Goal: Transaction & Acquisition: Purchase product/service

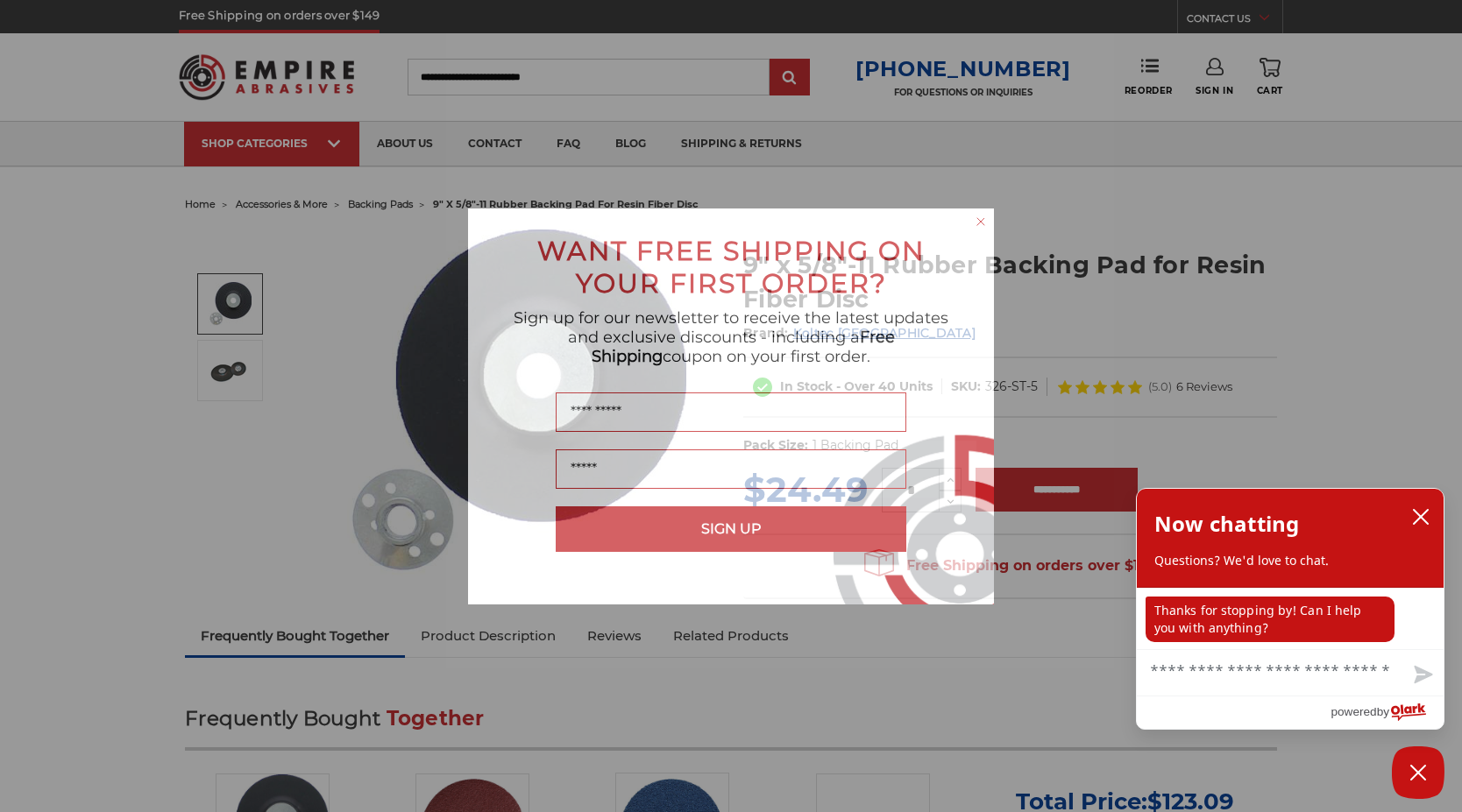
click at [378, 102] on div "Close dialog WANT FREE SHIPPING ON YOUR FIRST ORDER? Sign up for our newsletter…" at bounding box center [731, 406] width 1462 height 812
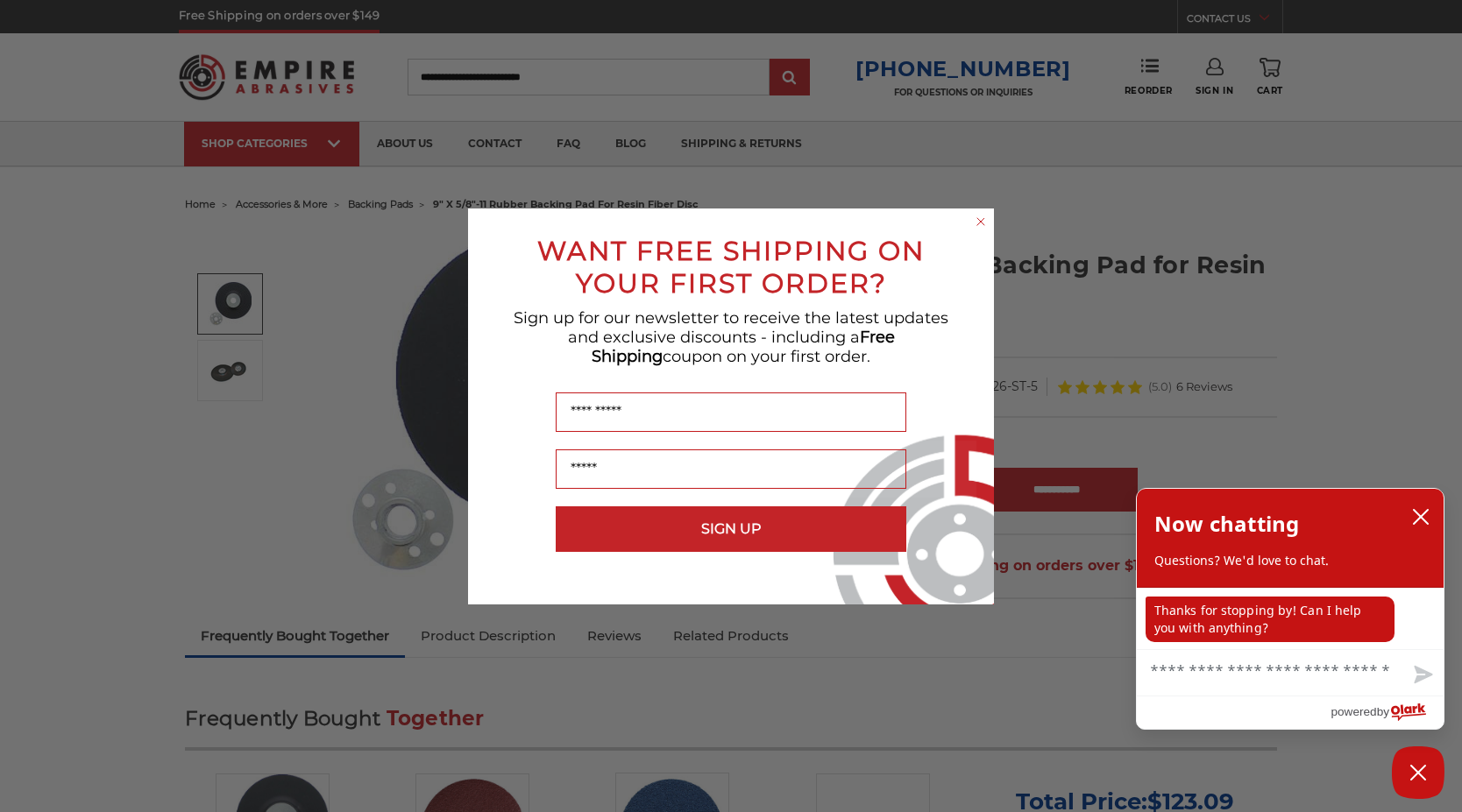
click at [978, 215] on circle "Close dialog" at bounding box center [980, 221] width 17 height 17
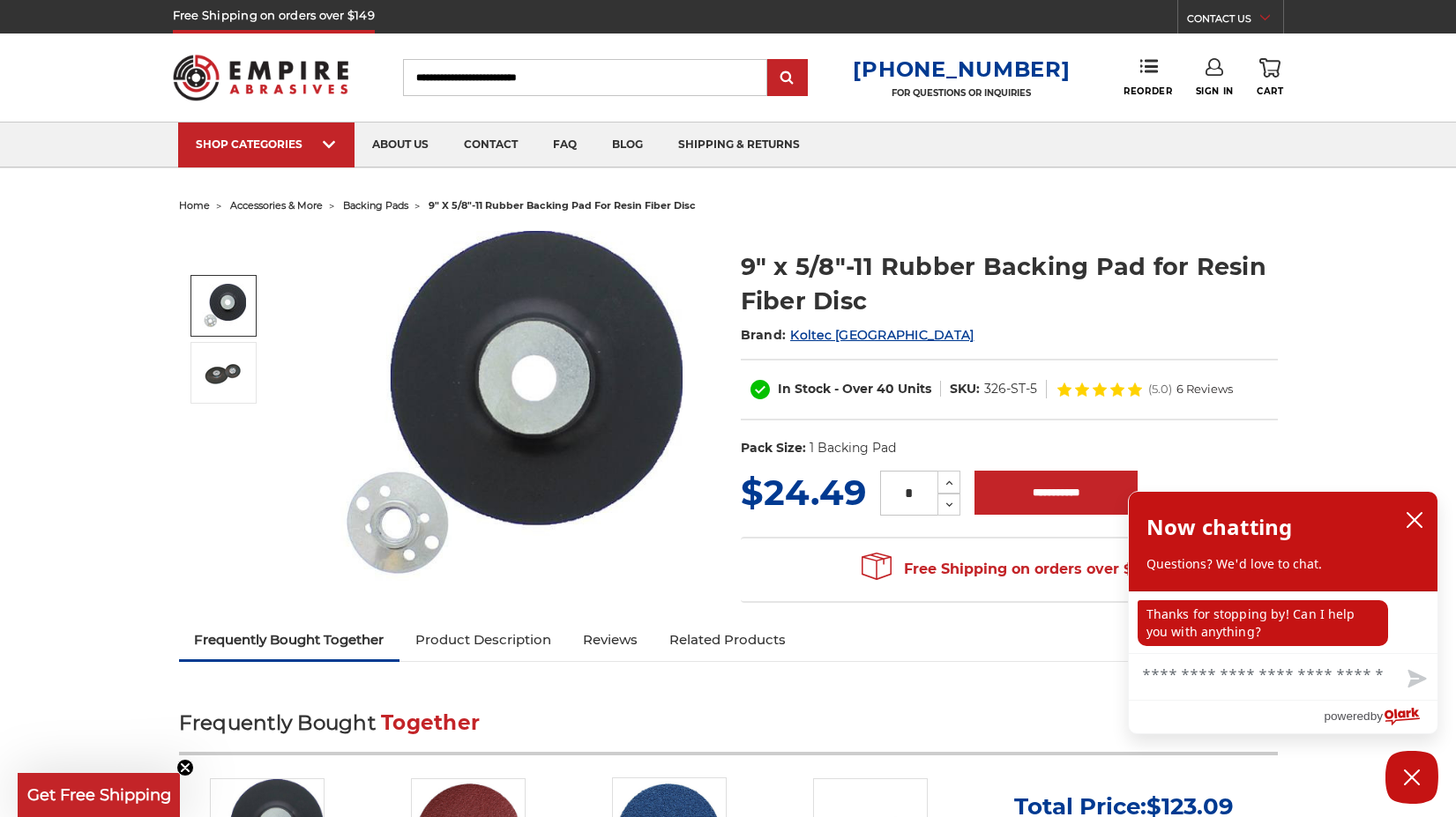
click at [609, 83] on input "Search" at bounding box center [585, 77] width 364 height 37
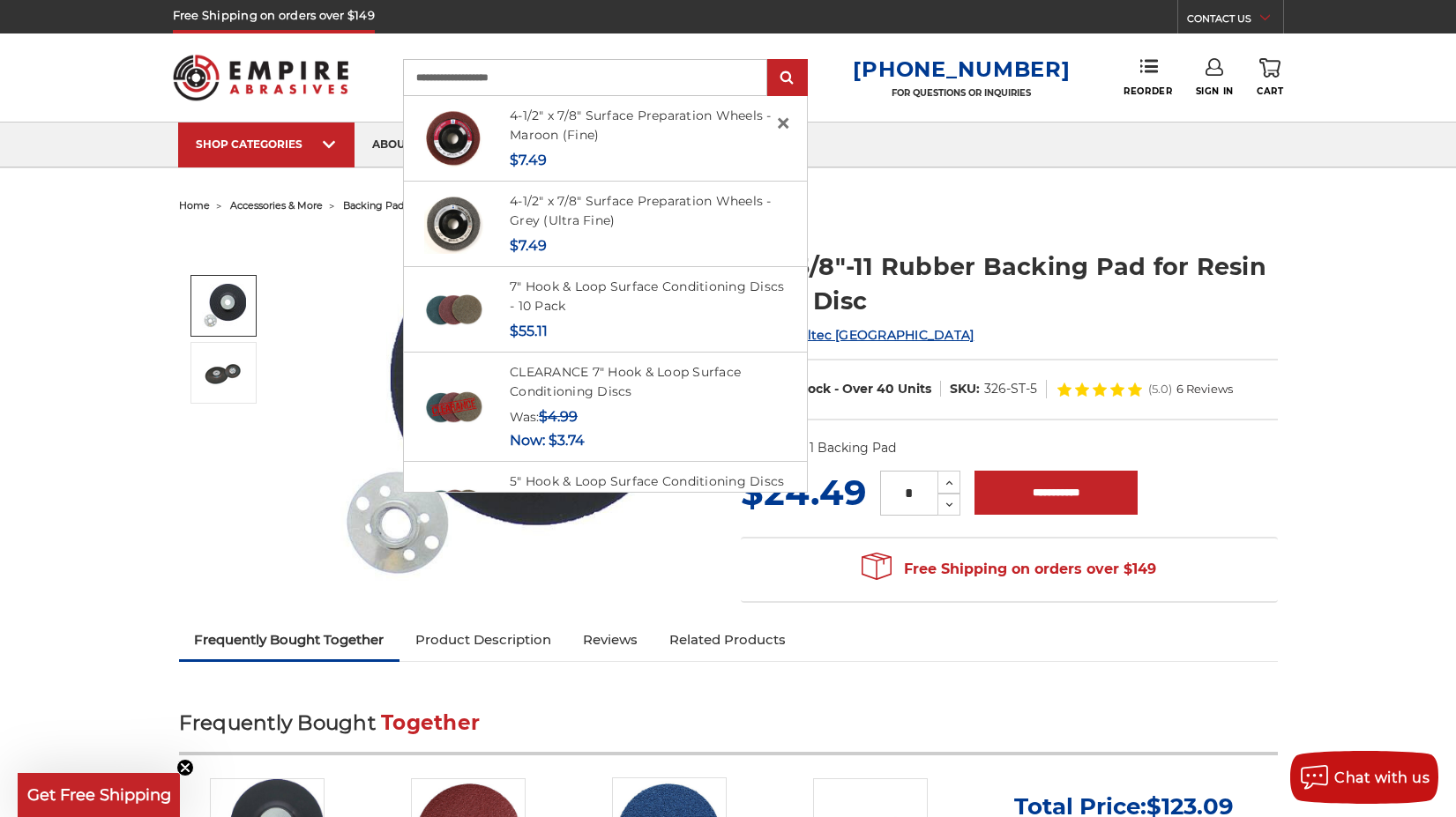
type input "**********"
click at [770, 61] on input "submit" at bounding box center [787, 78] width 35 height 35
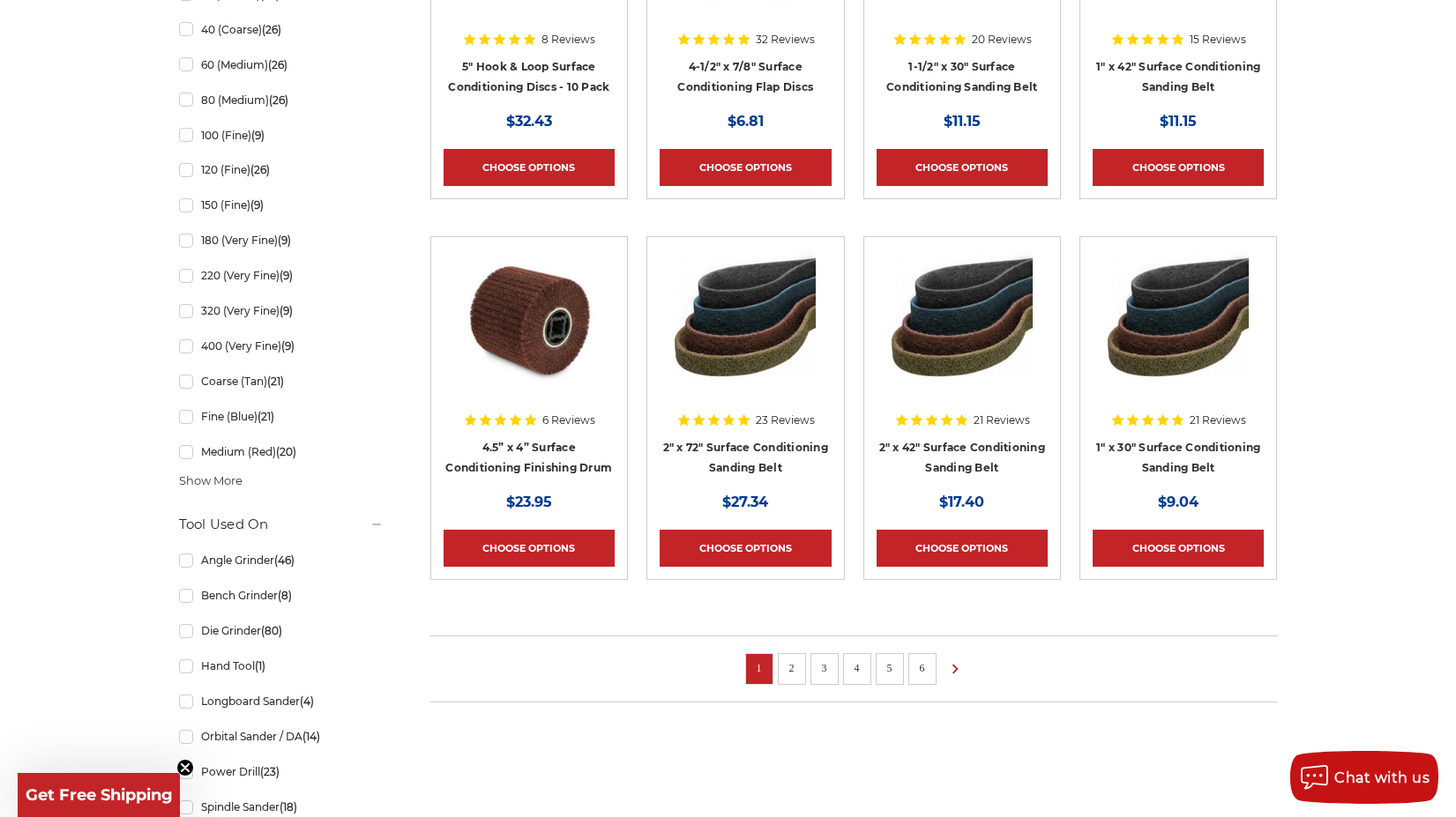
scroll to position [1079, 0]
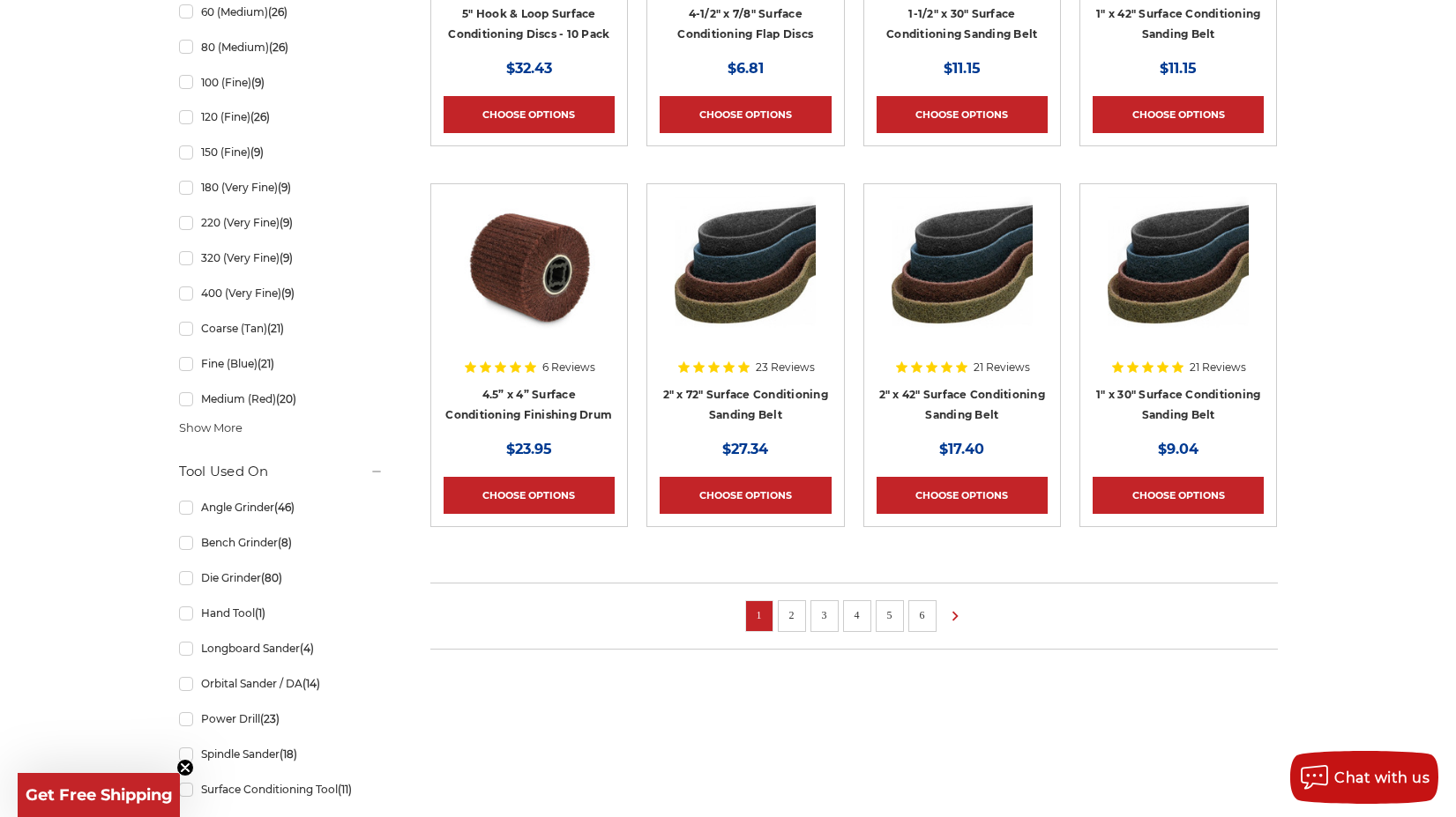
click at [780, 621] on li "2" at bounding box center [791, 615] width 28 height 31
click at [789, 615] on link "2" at bounding box center [792, 615] width 18 height 20
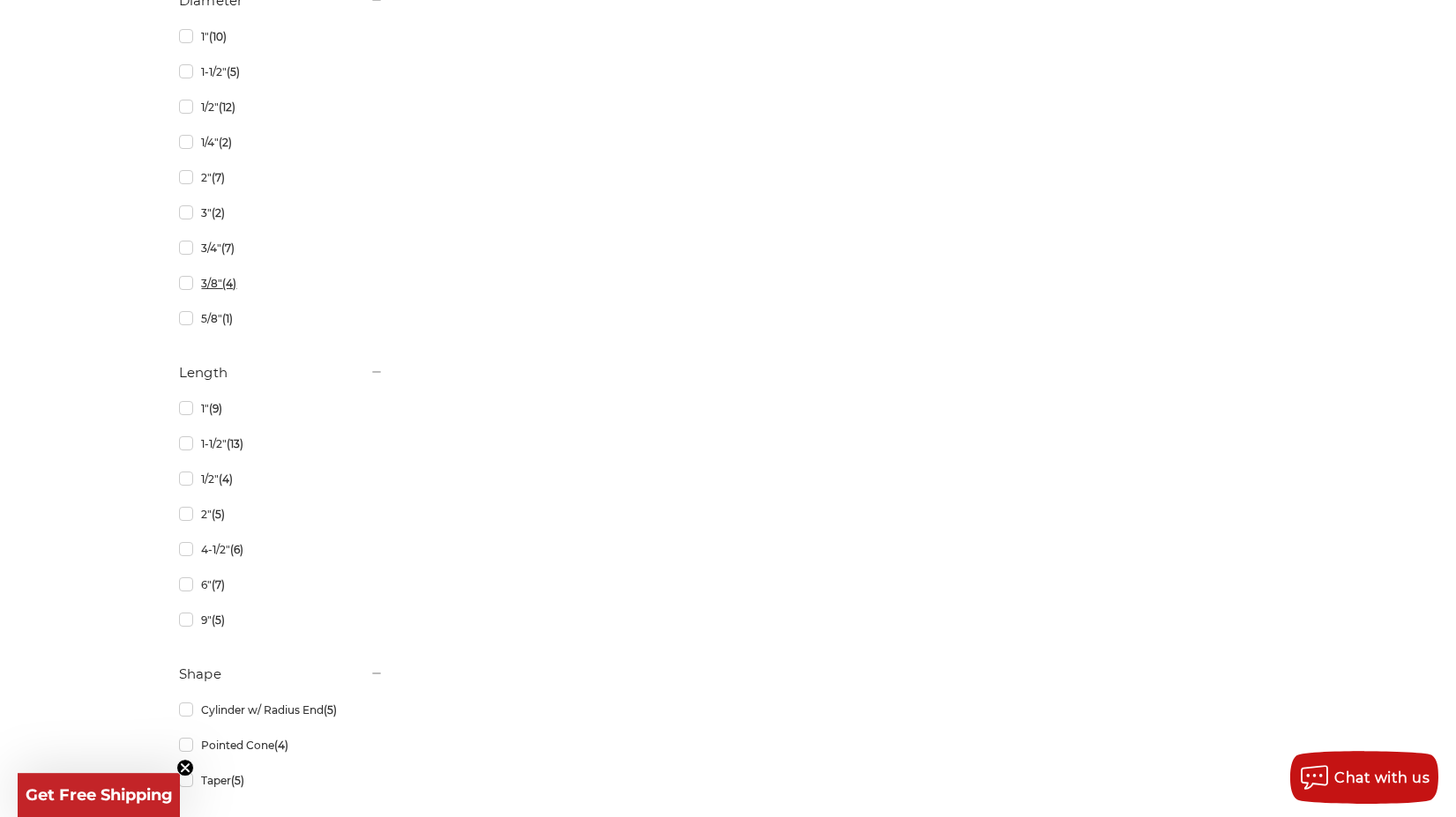
scroll to position [2697, 0]
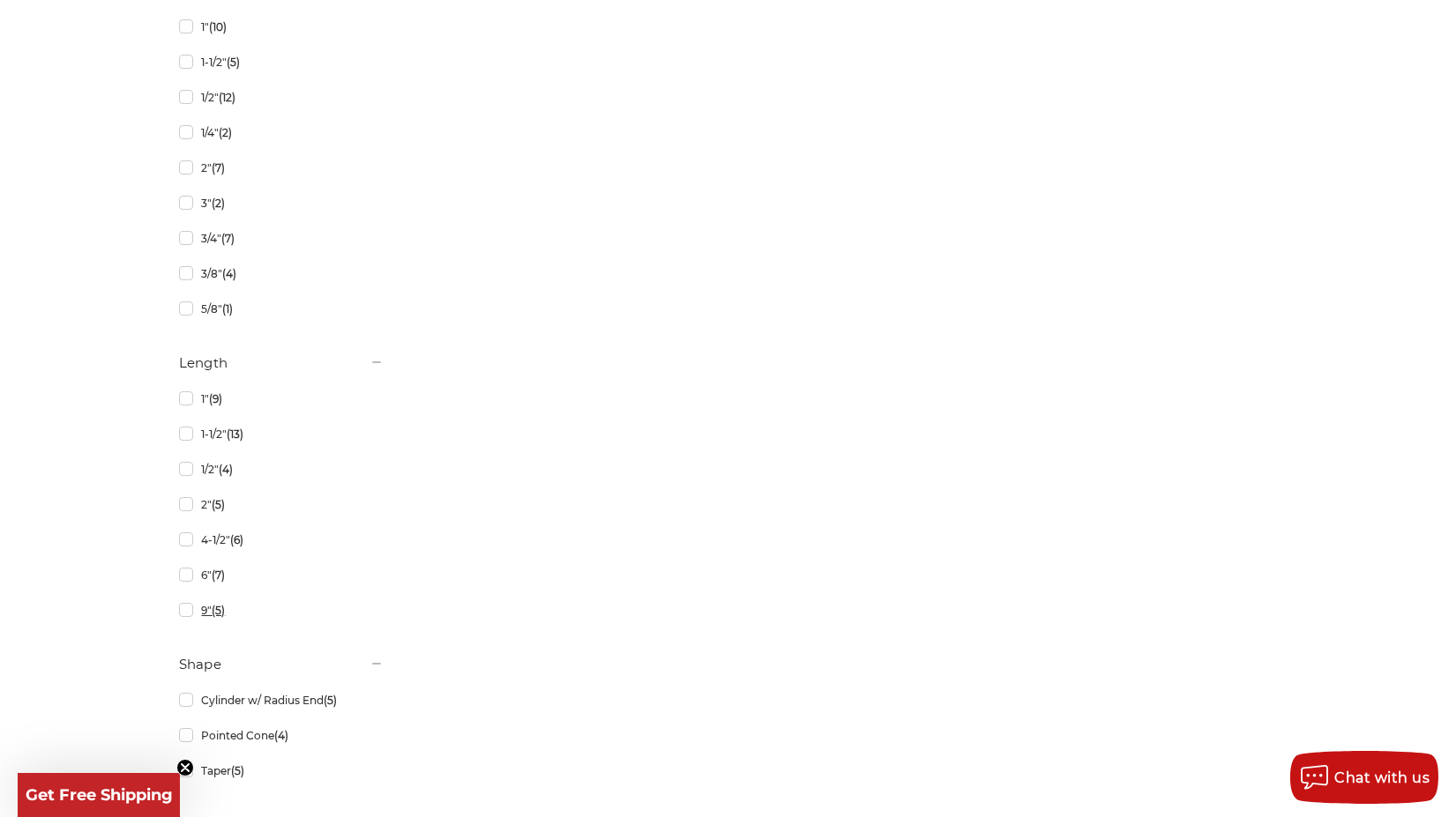
click at [187, 608] on link "9" (5)" at bounding box center [281, 610] width 204 height 30
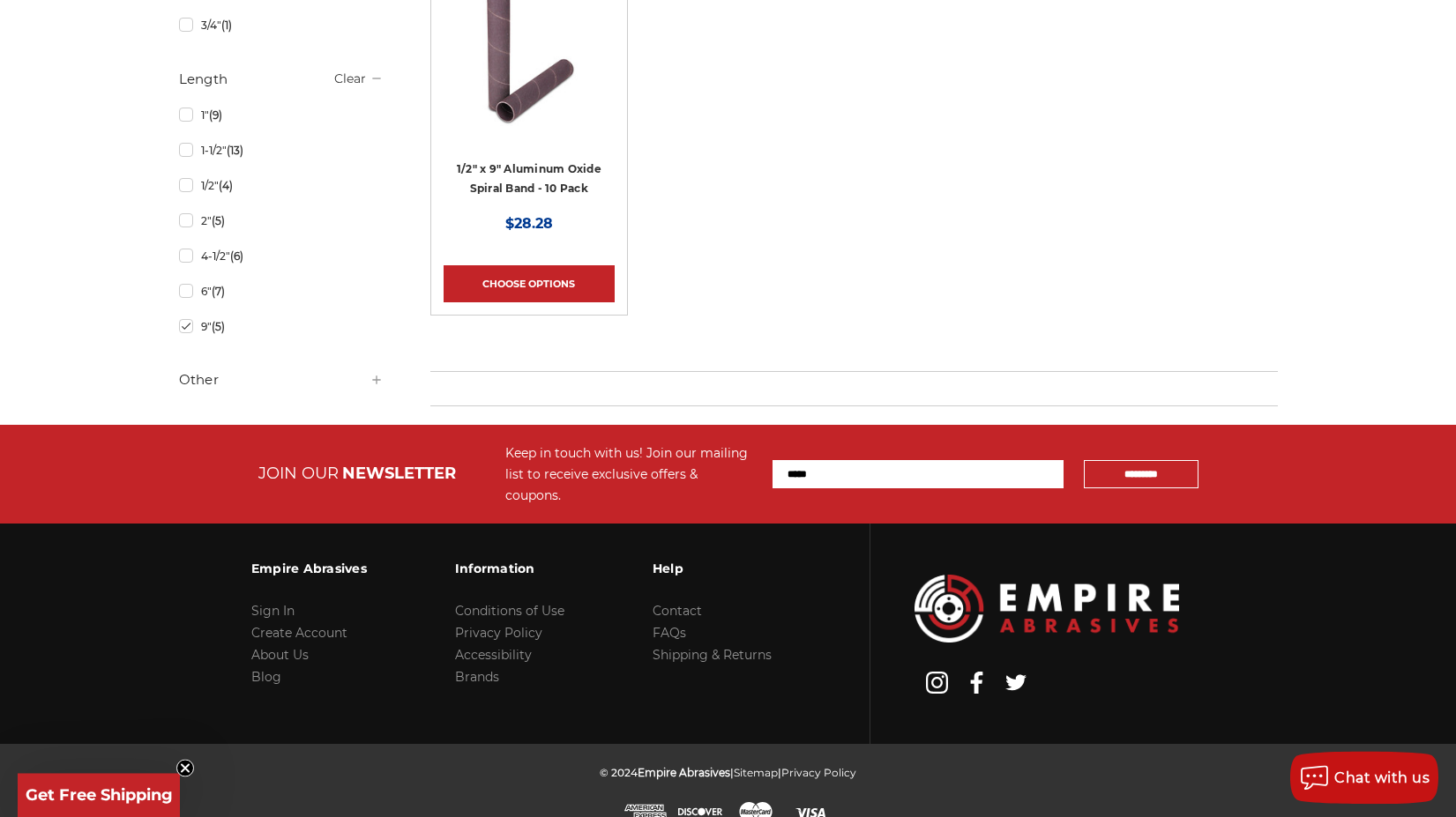
scroll to position [912, 0]
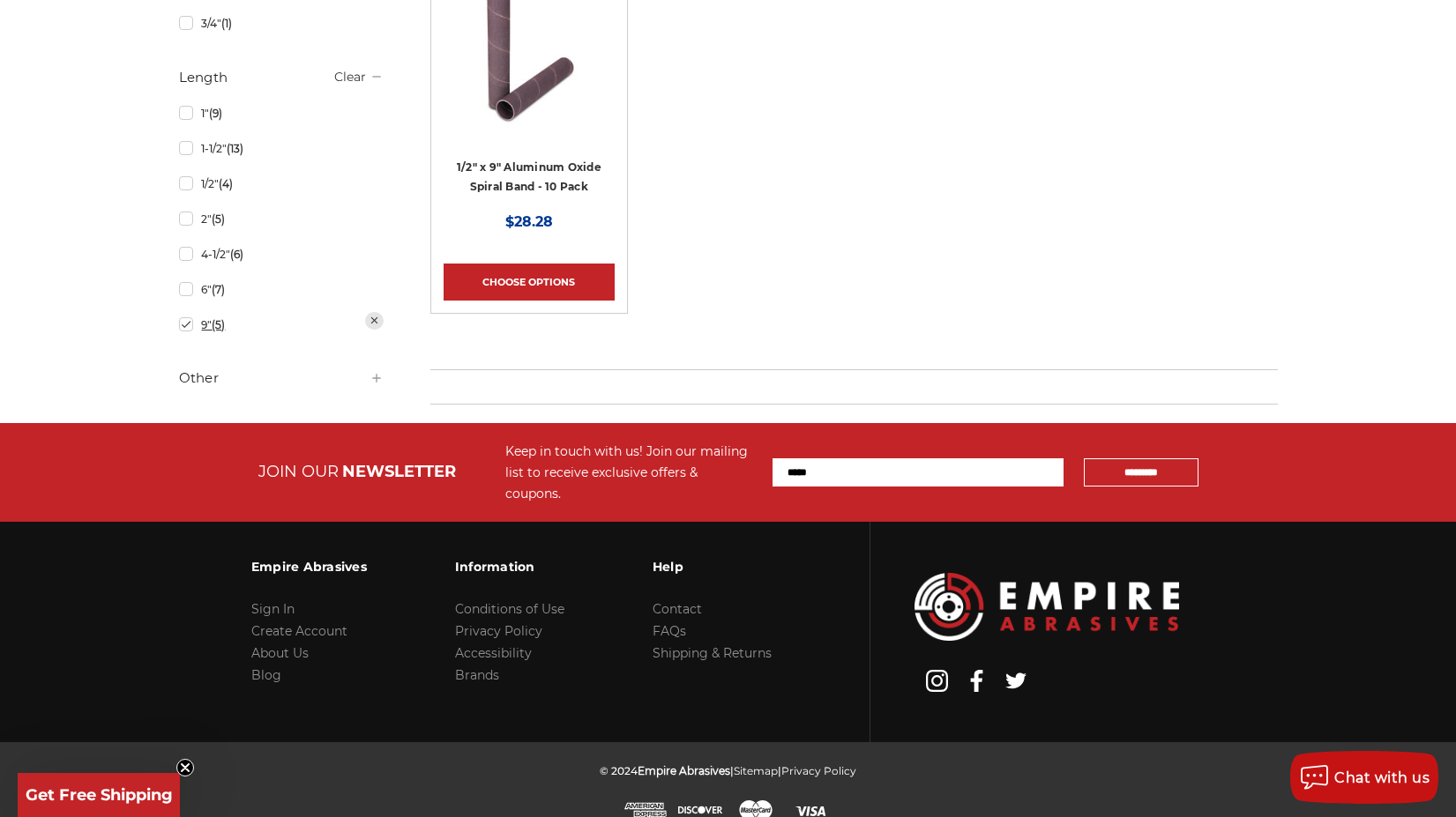
click at [184, 324] on link "9" (5)" at bounding box center [281, 324] width 204 height 30
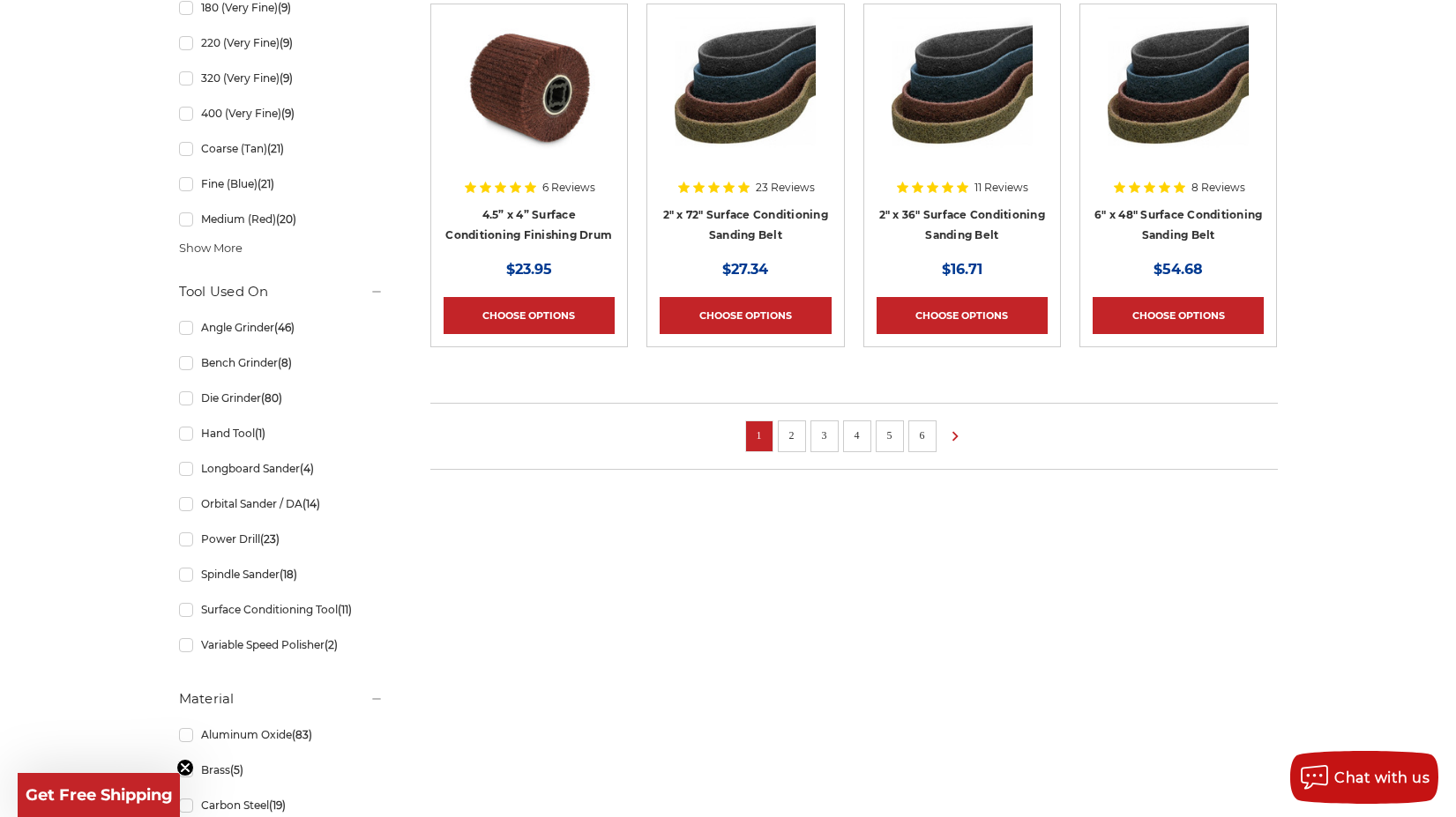
scroll to position [450, 0]
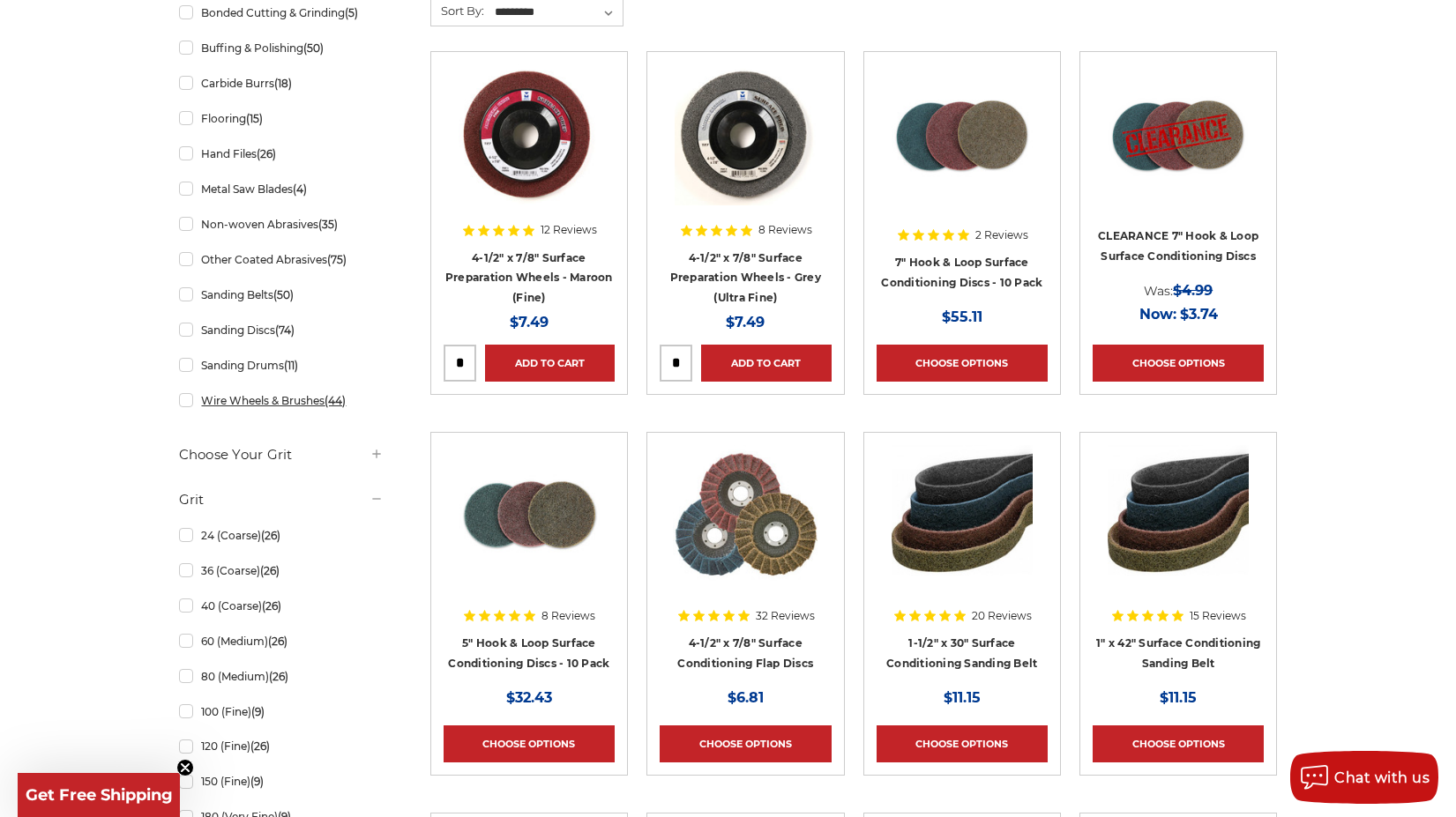
click at [295, 406] on link "Wire Wheels & Brushes (44)" at bounding box center [281, 400] width 204 height 30
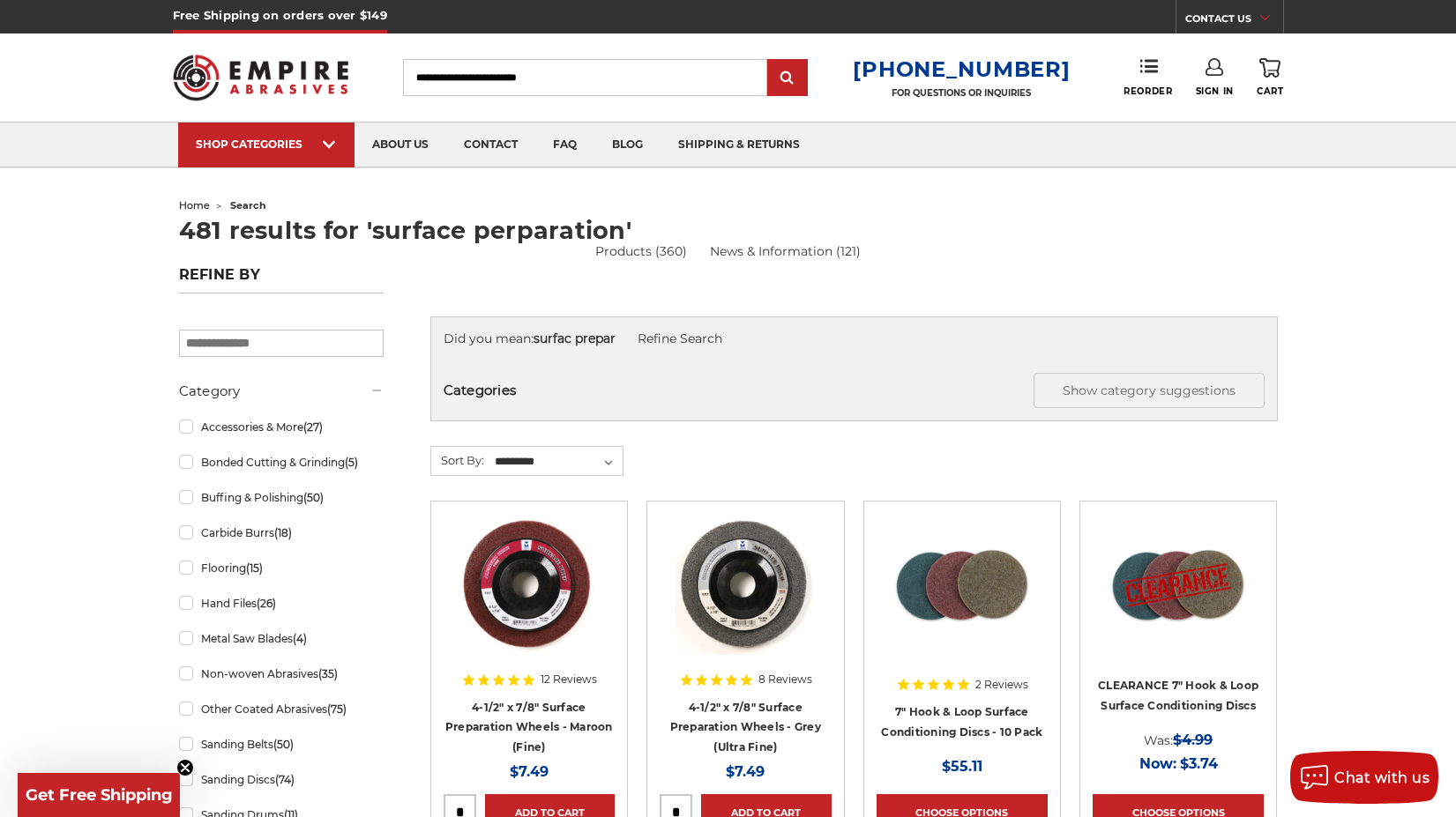
drag, startPoint x: 641, startPoint y: 83, endPoint x: 228, endPoint y: 69, distance: 413.2
click at [403, 69] on input "Search" at bounding box center [585, 77] width 364 height 37
type input "*"
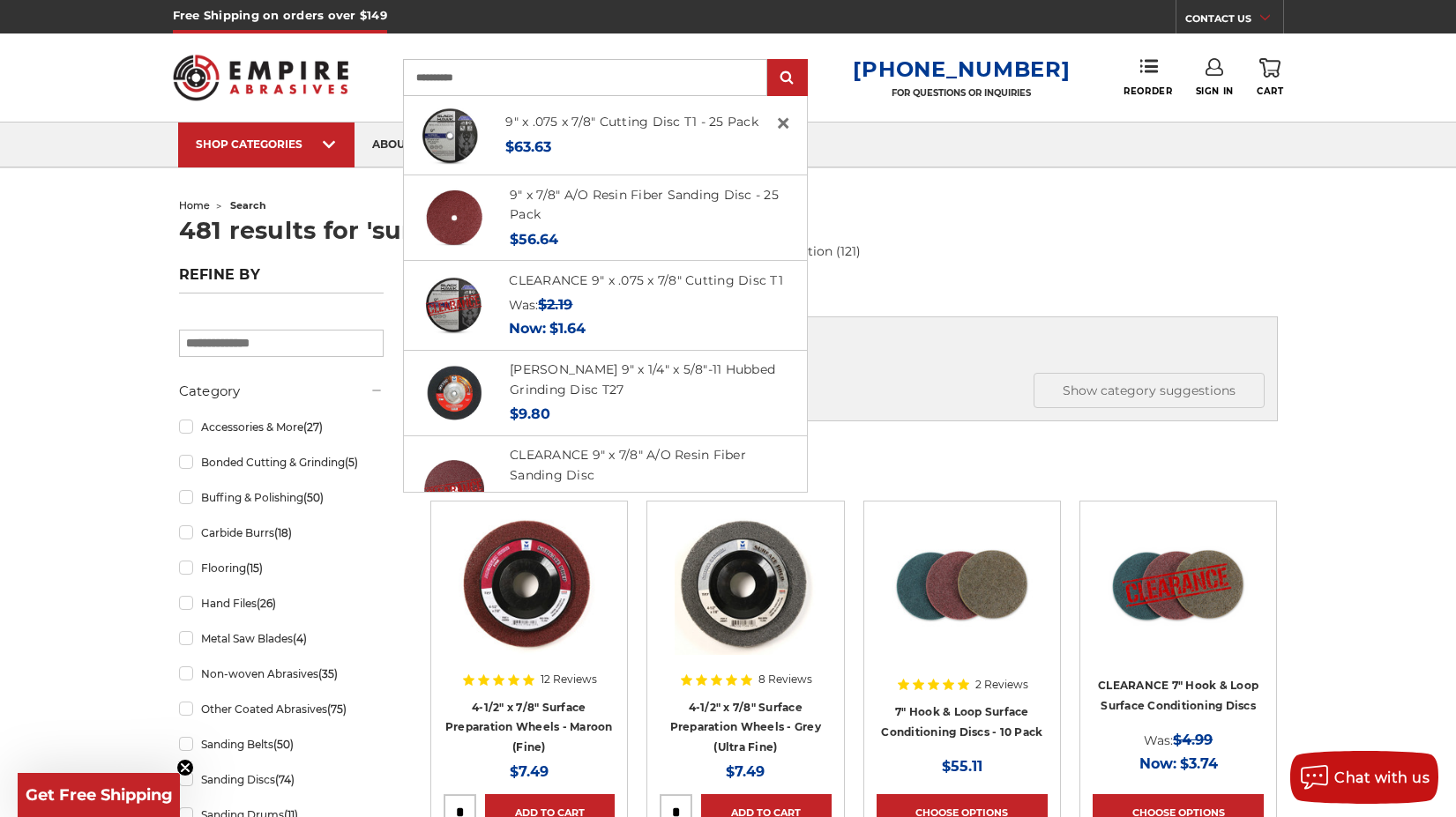
type input "**********"
click at [770, 61] on input "submit" at bounding box center [787, 78] width 35 height 35
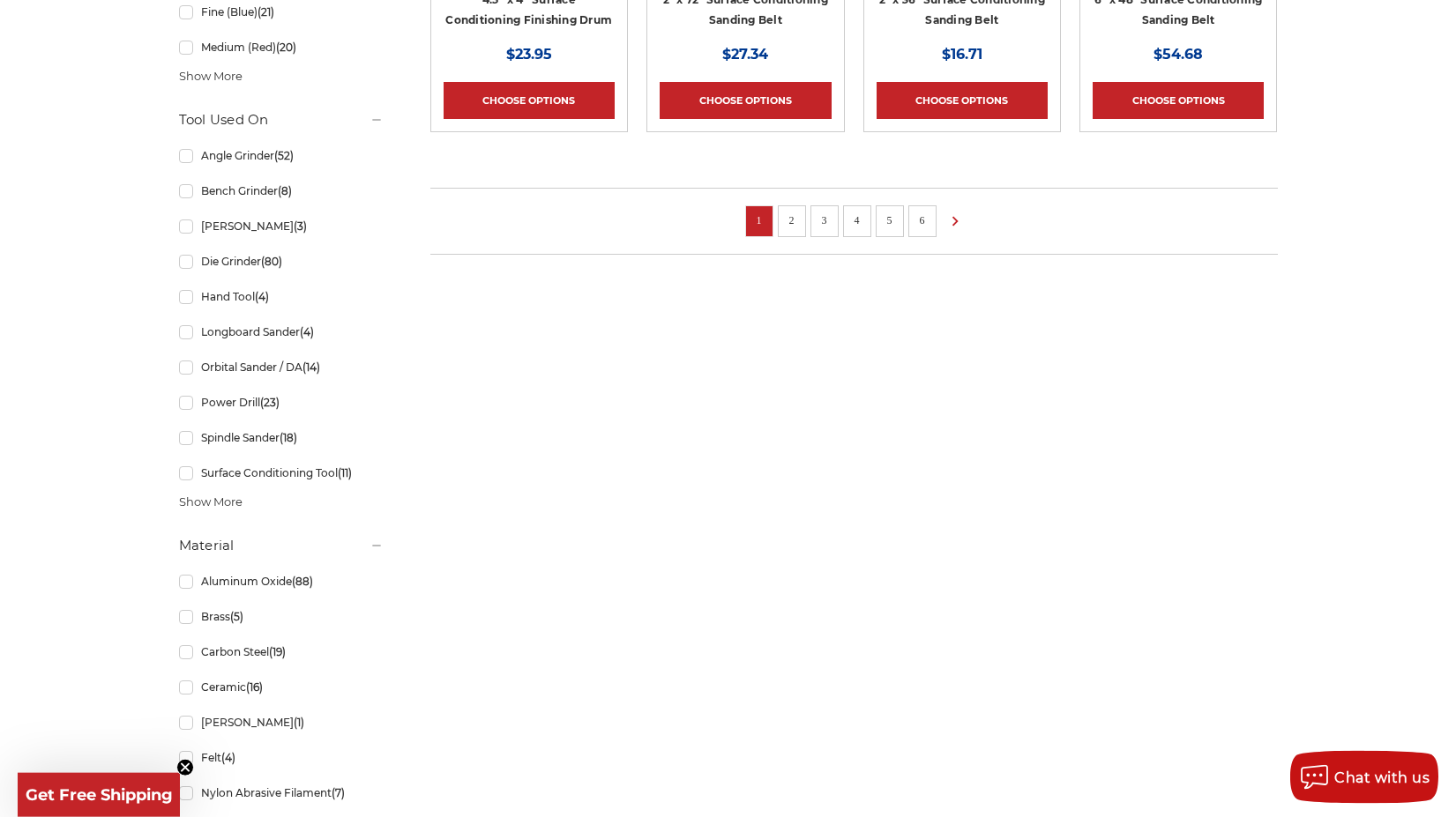
scroll to position [1439, 0]
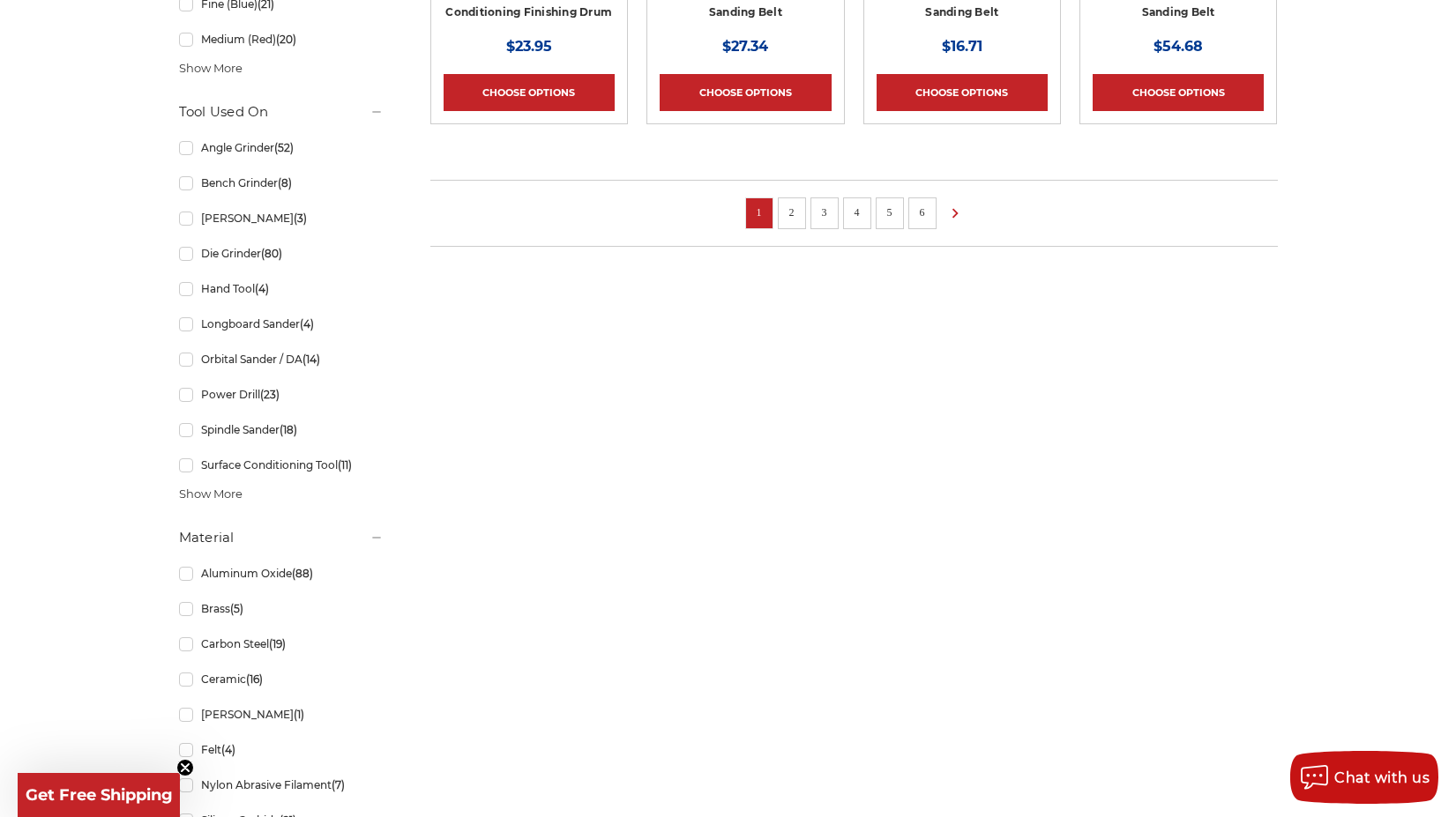
click at [787, 218] on link "2" at bounding box center [792, 212] width 18 height 20
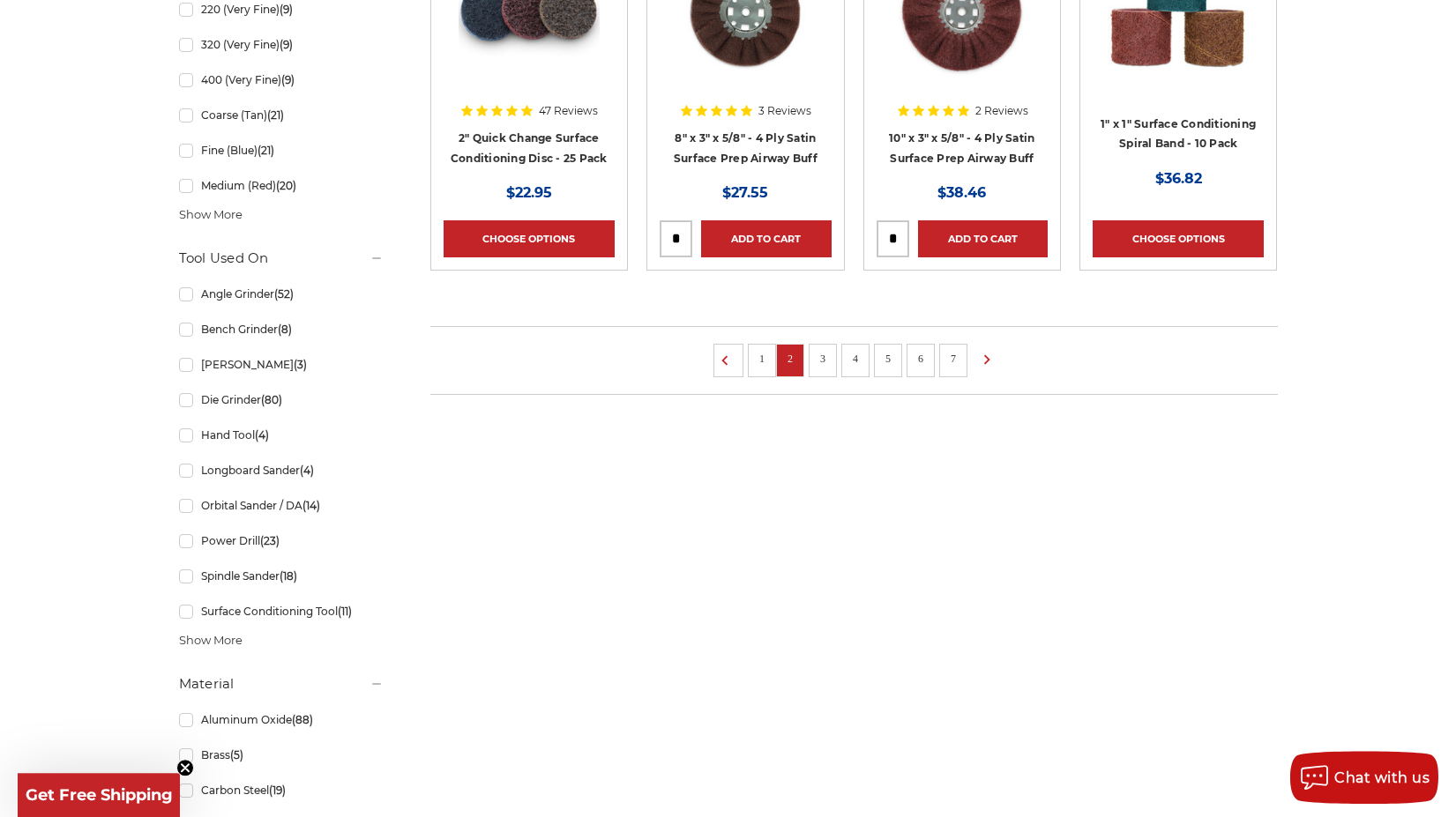
scroll to position [1349, 0]
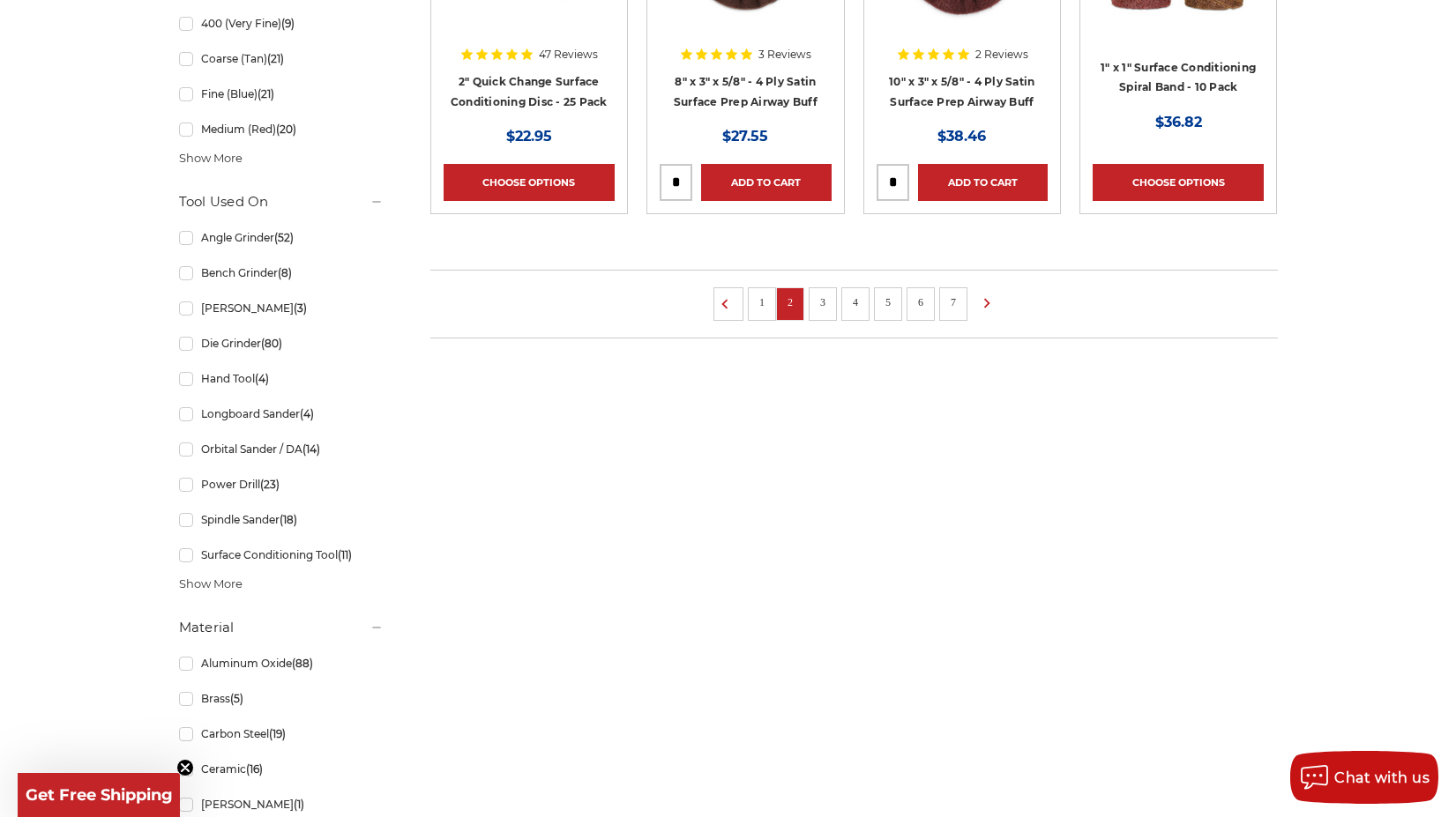
click at [831, 298] on link "3" at bounding box center [823, 303] width 18 height 20
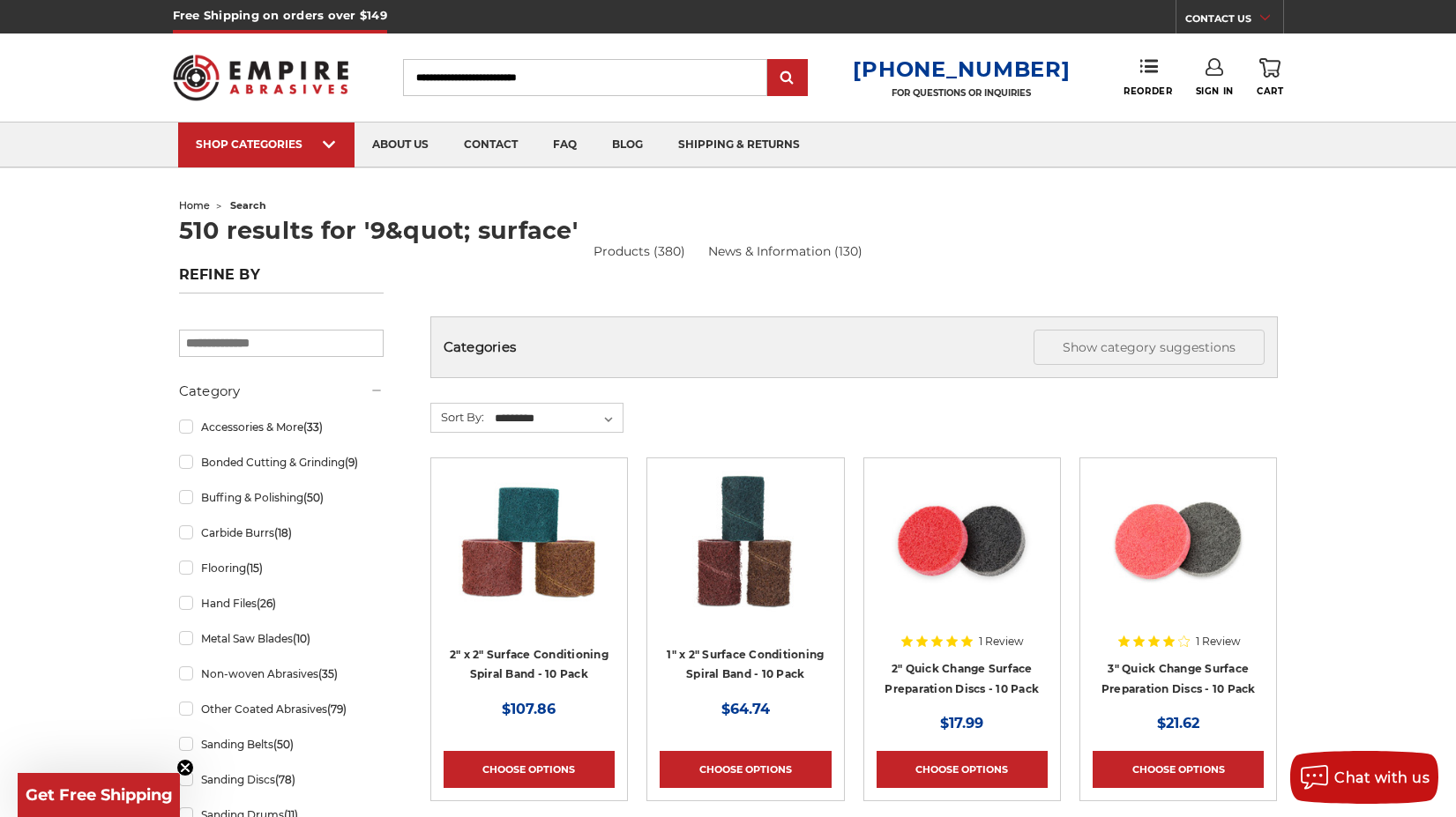
click at [590, 79] on input "Search" at bounding box center [585, 77] width 364 height 37
click at [642, 77] on input "Search" at bounding box center [585, 77] width 364 height 37
click at [627, 77] on input "Search" at bounding box center [585, 77] width 364 height 37
click at [622, 75] on input "Search" at bounding box center [585, 77] width 364 height 37
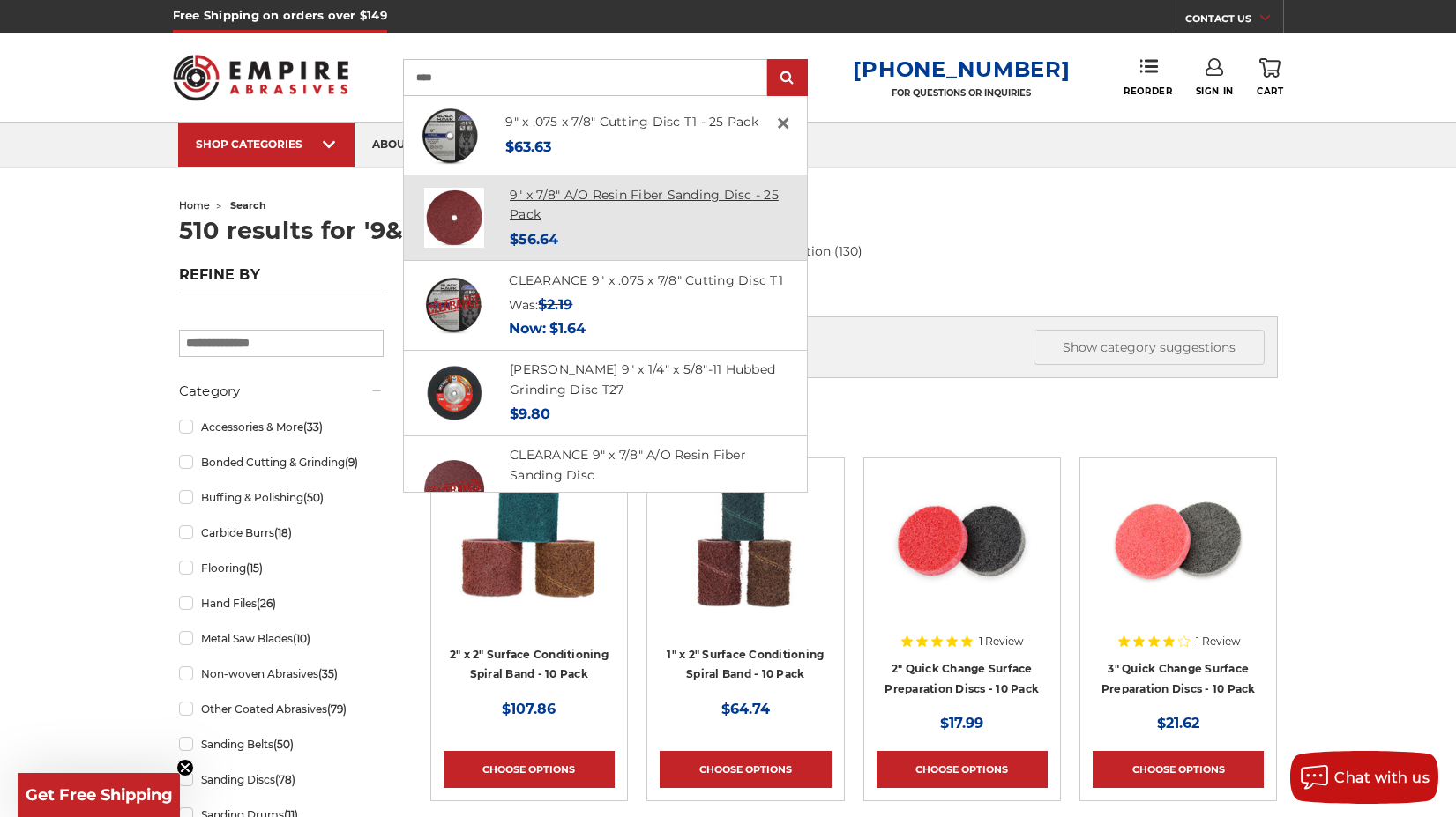
type input "****"
click at [662, 209] on link "9" x 7/8" A/O Resin Fiber Sanding Disc - 25 Pack" at bounding box center [644, 205] width 269 height 36
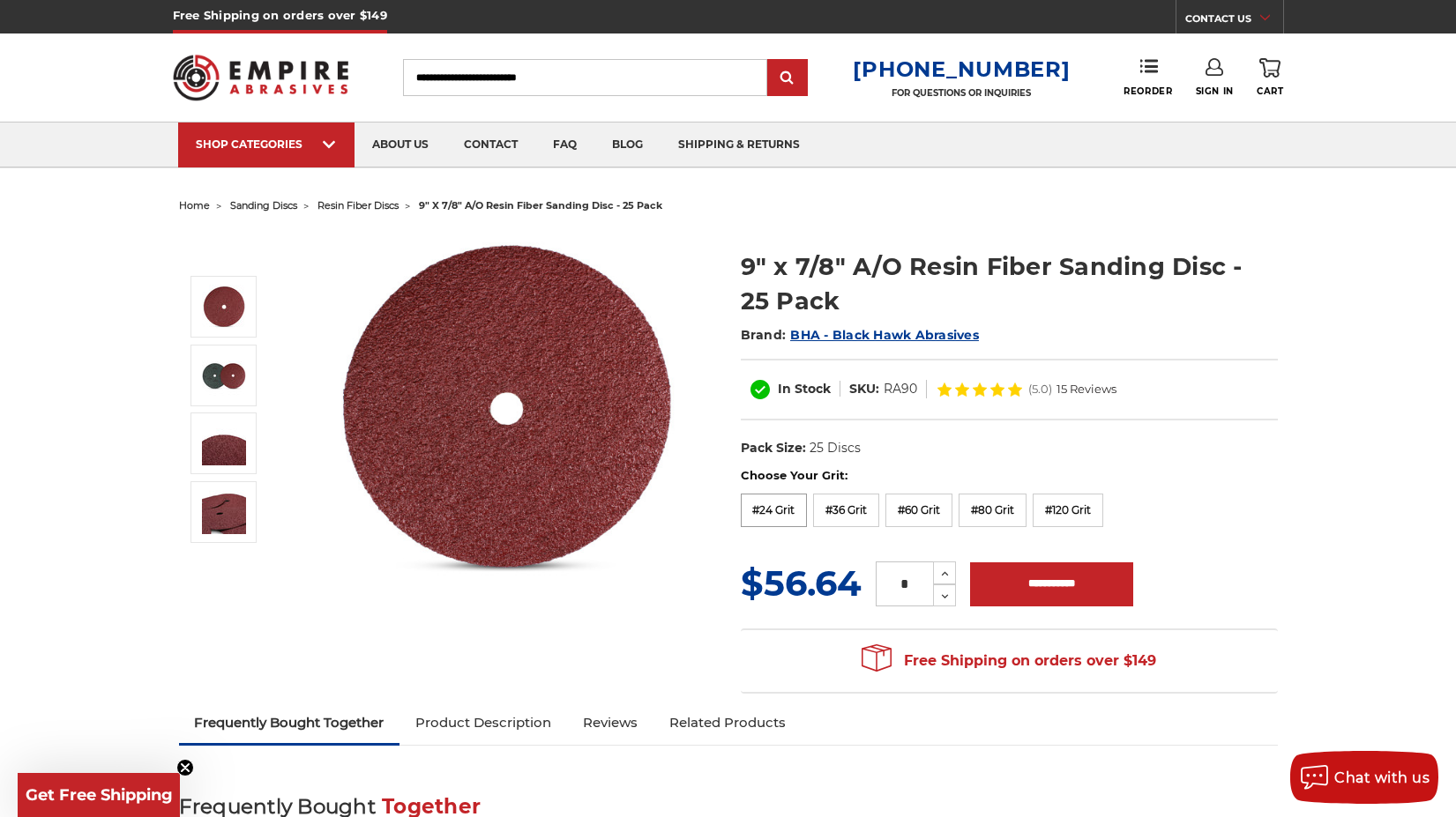
click at [771, 520] on label "#24 Grit" at bounding box center [774, 510] width 67 height 33
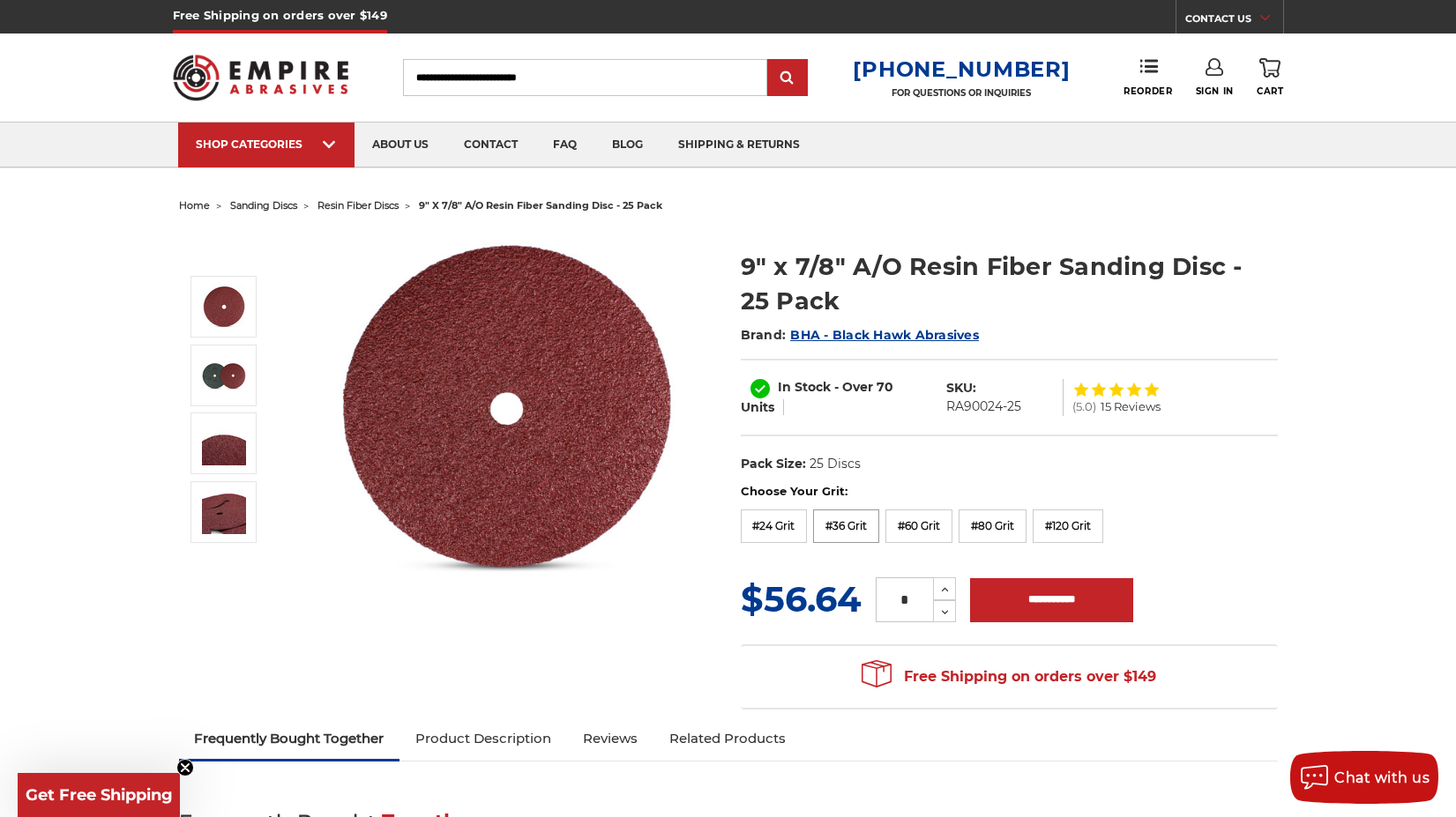
click at [844, 528] on label "#36 Grit" at bounding box center [846, 526] width 66 height 33
click at [933, 536] on label "#60 Grit" at bounding box center [918, 526] width 67 height 33
click at [1001, 527] on label "#80 Grit" at bounding box center [993, 526] width 68 height 33
click at [1095, 524] on label "#120 Grit" at bounding box center [1067, 526] width 71 height 33
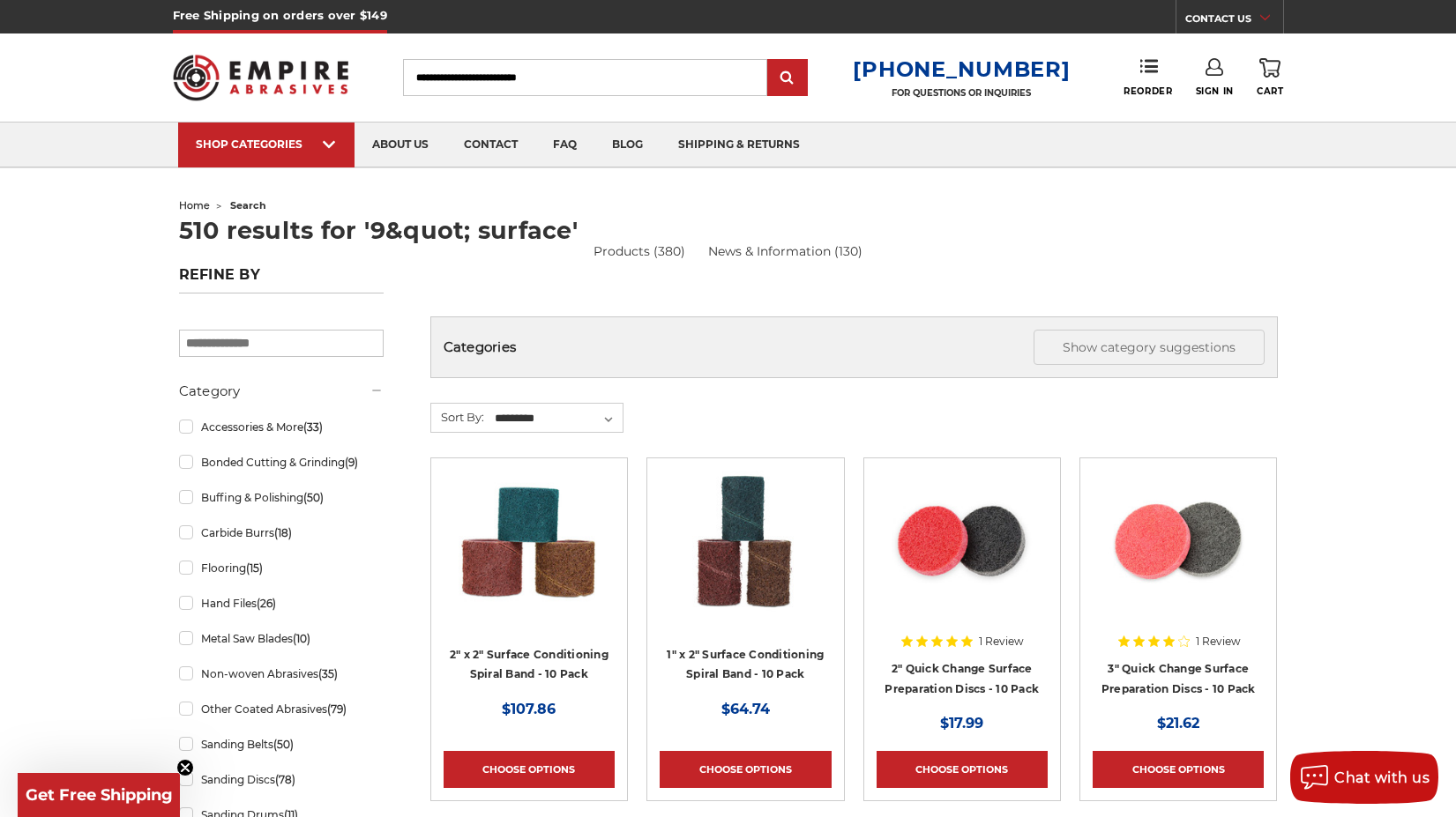
click at [640, 79] on input "Search" at bounding box center [585, 77] width 364 height 37
drag, startPoint x: 639, startPoint y: 79, endPoint x: 125, endPoint y: 57, distance: 514.5
click at [403, 59] on input "Search" at bounding box center [585, 77] width 364 height 37
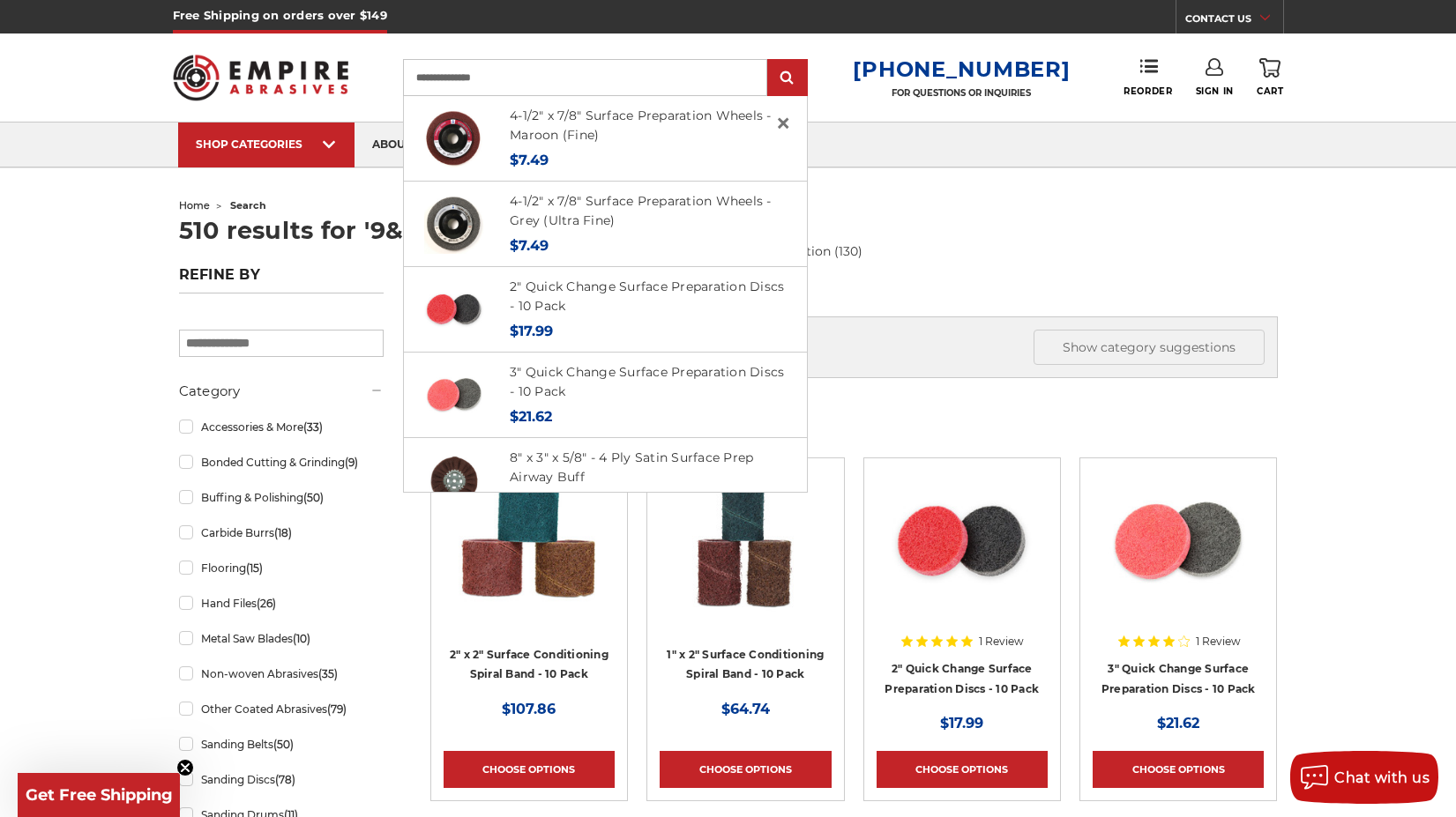
type input "**********"
click at [770, 61] on input "submit" at bounding box center [787, 78] width 35 height 35
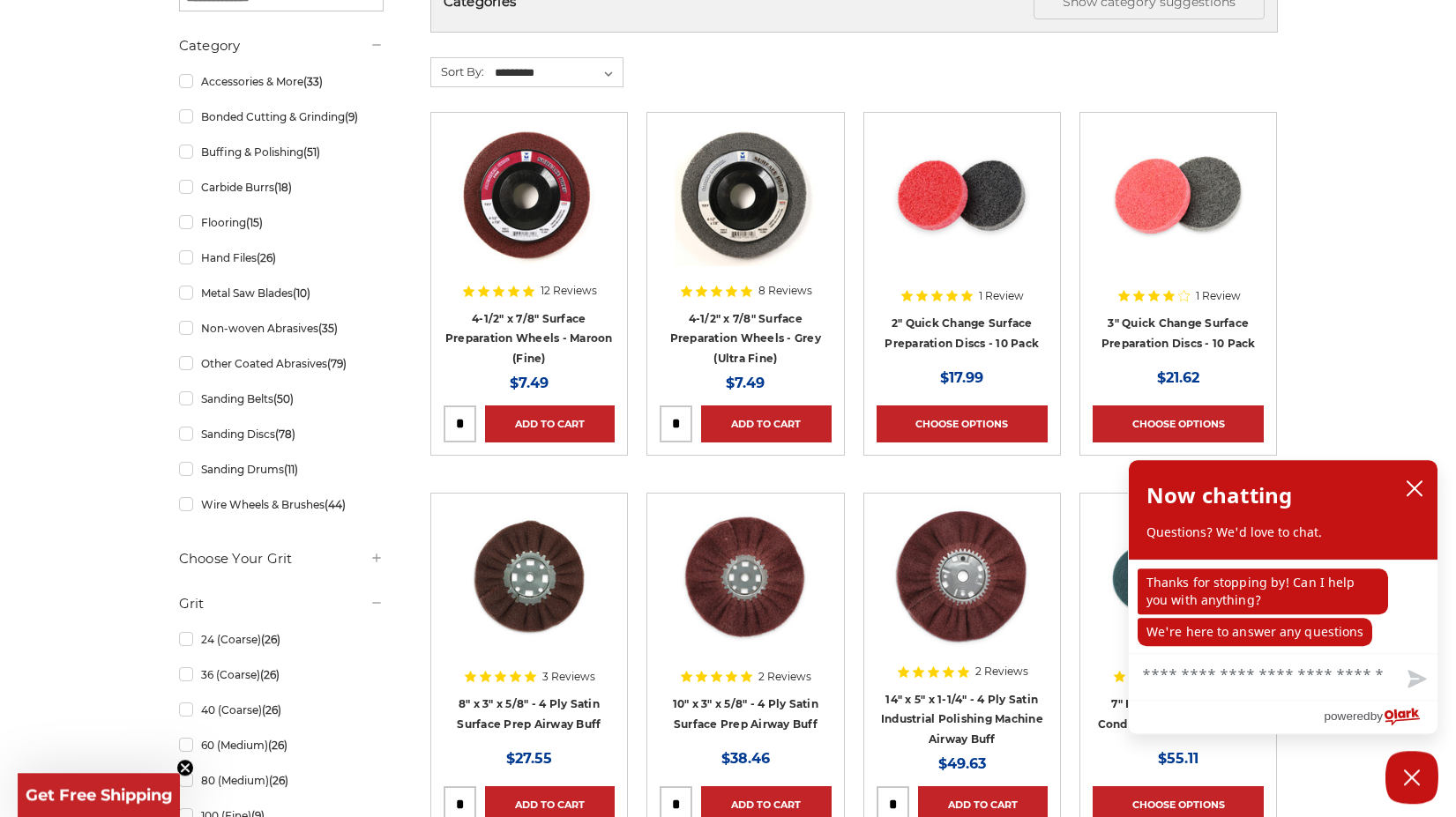
scroll to position [450, 0]
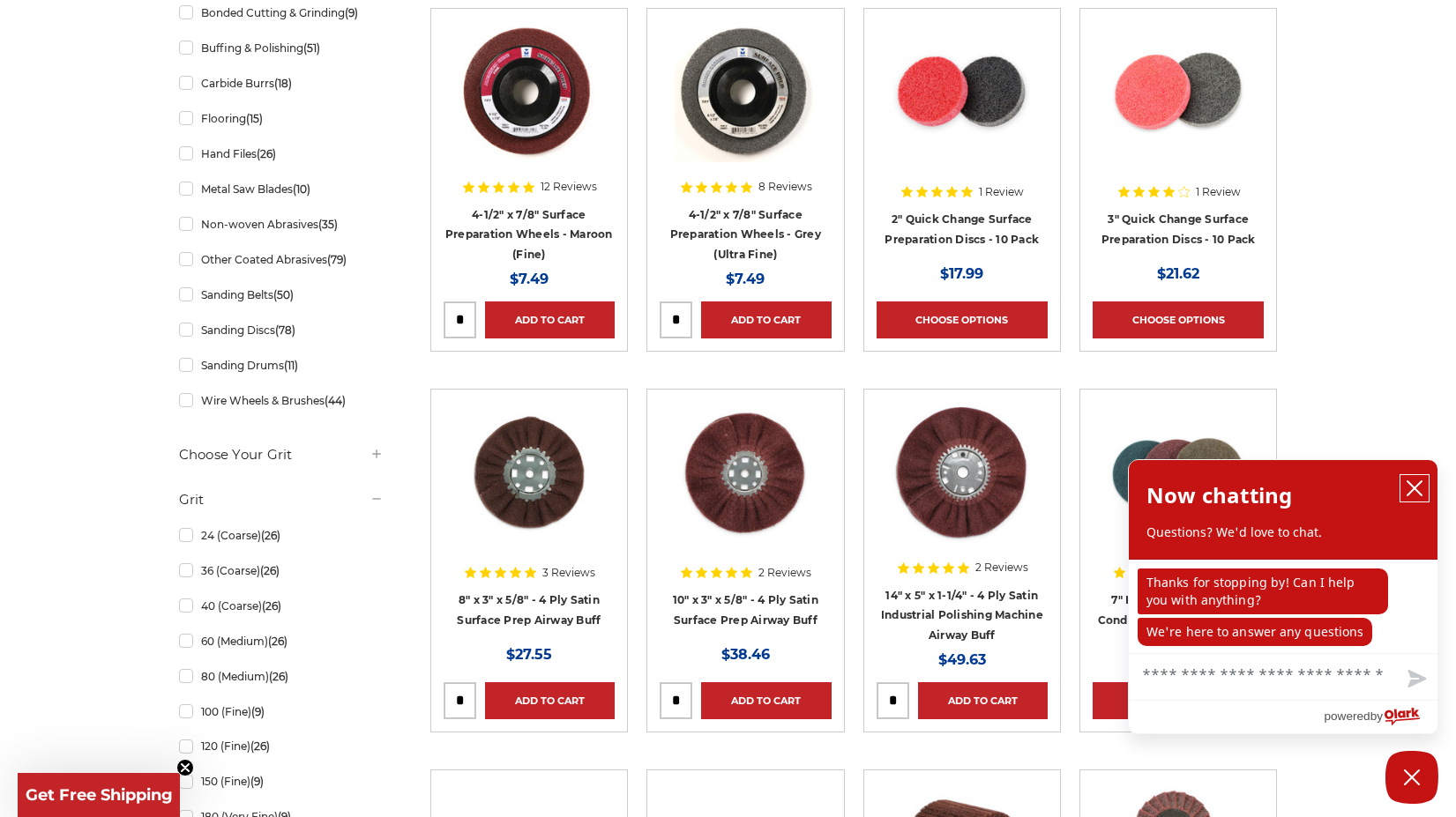
click at [1423, 491] on button "close chatbox" at bounding box center [1414, 488] width 28 height 27
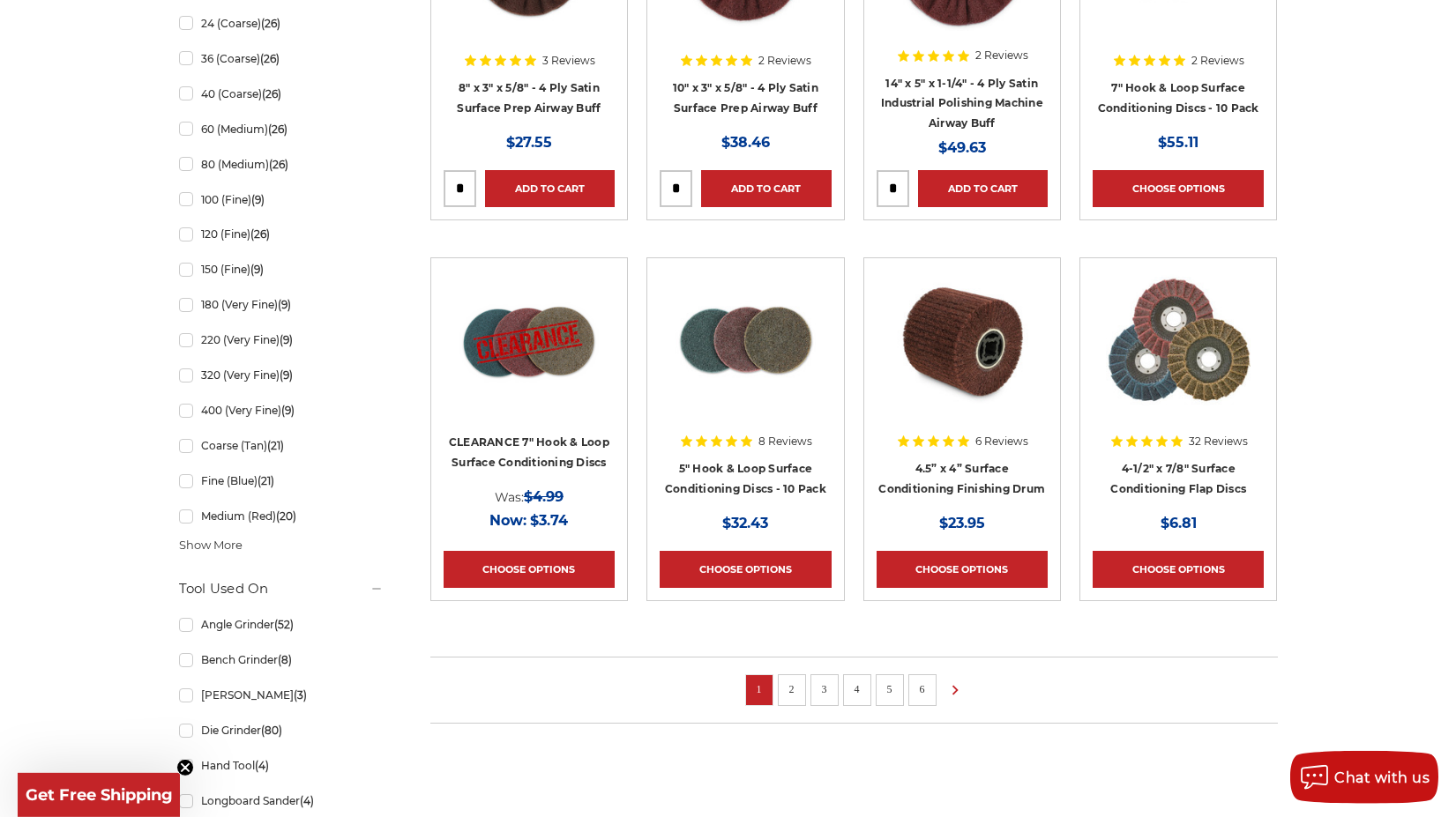
scroll to position [989, 0]
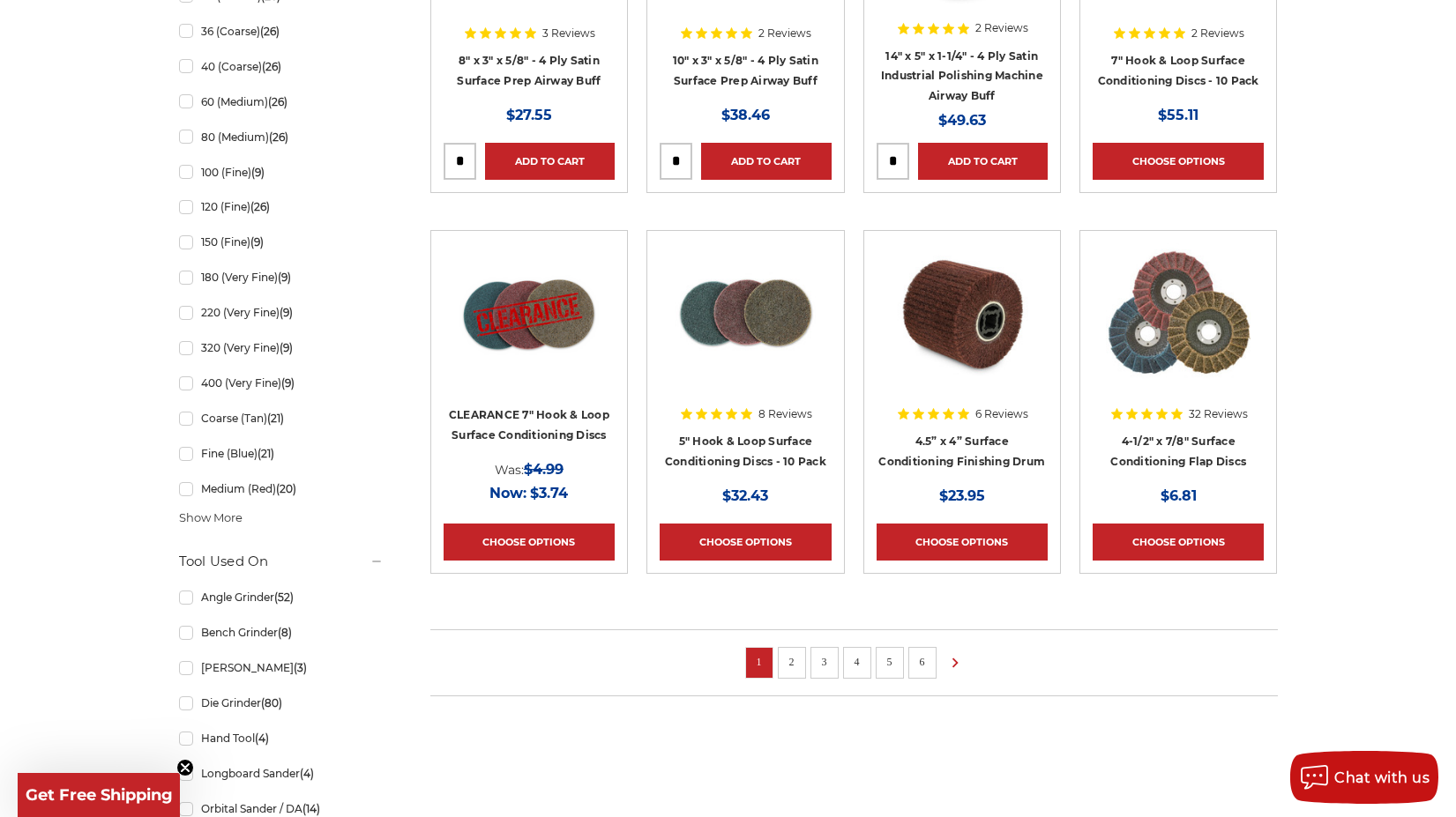
click at [791, 664] on link "2" at bounding box center [792, 662] width 18 height 20
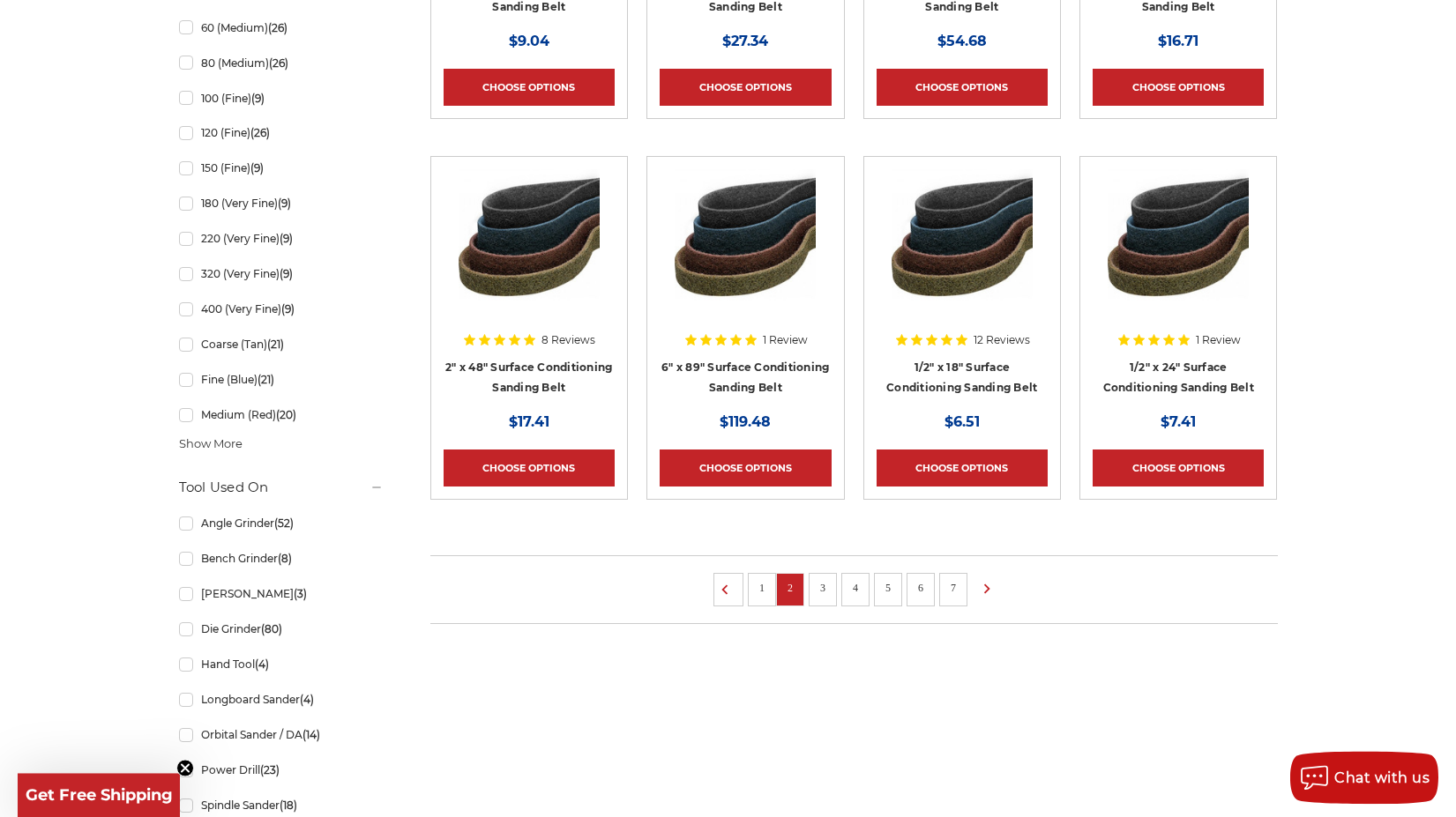
scroll to position [1079, 0]
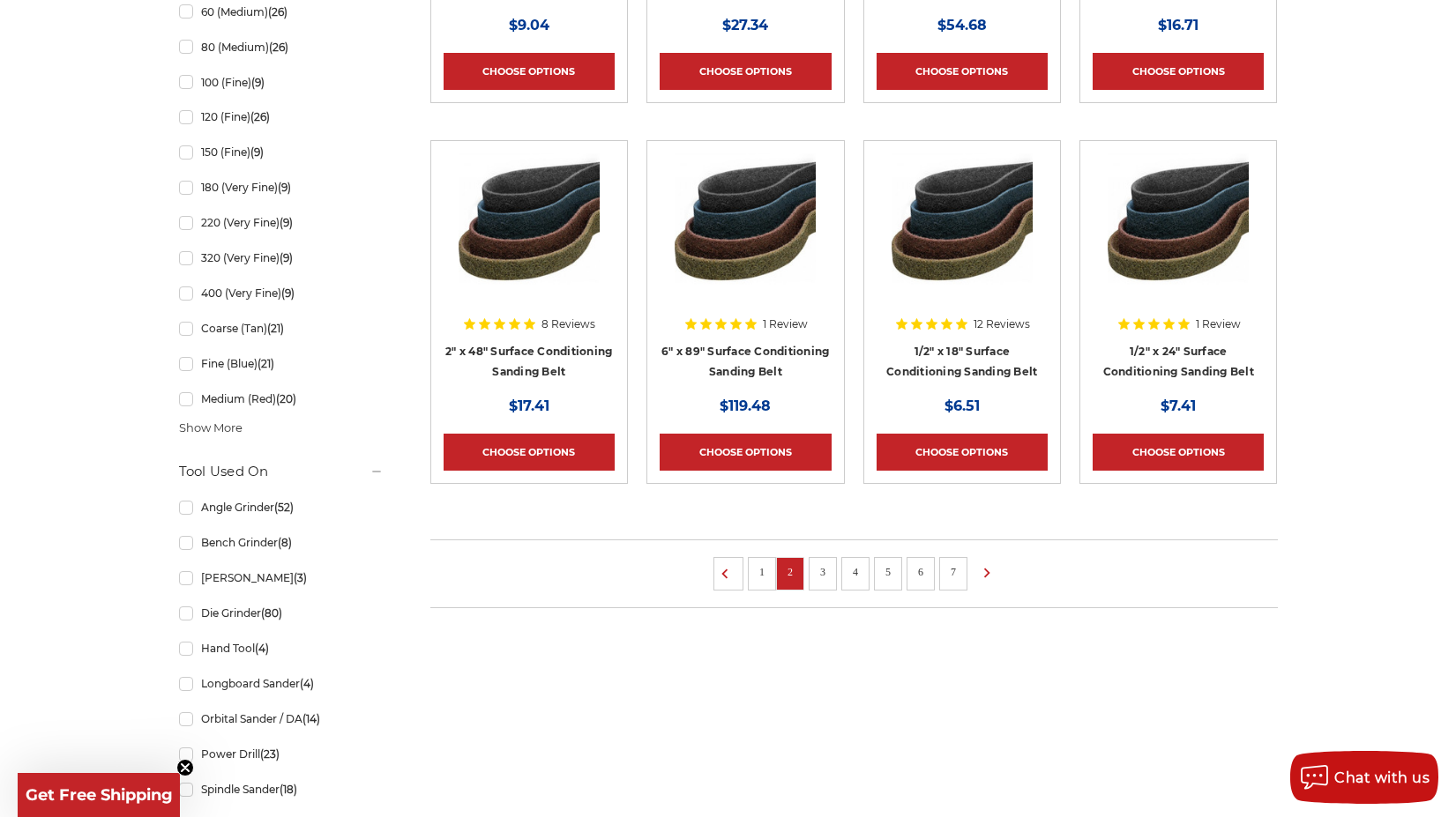
click at [821, 571] on link "3" at bounding box center [823, 572] width 18 height 20
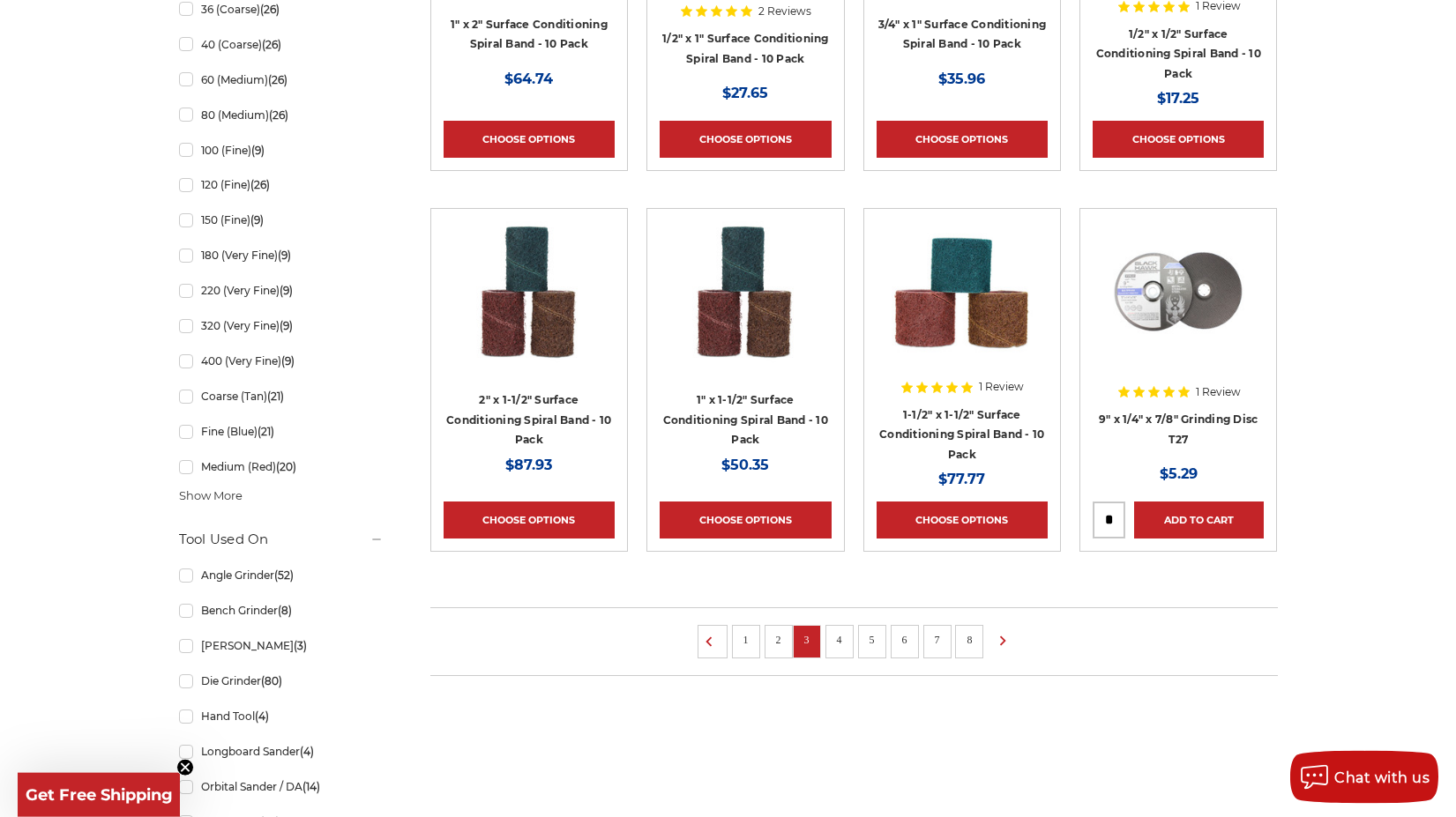
scroll to position [1349, 0]
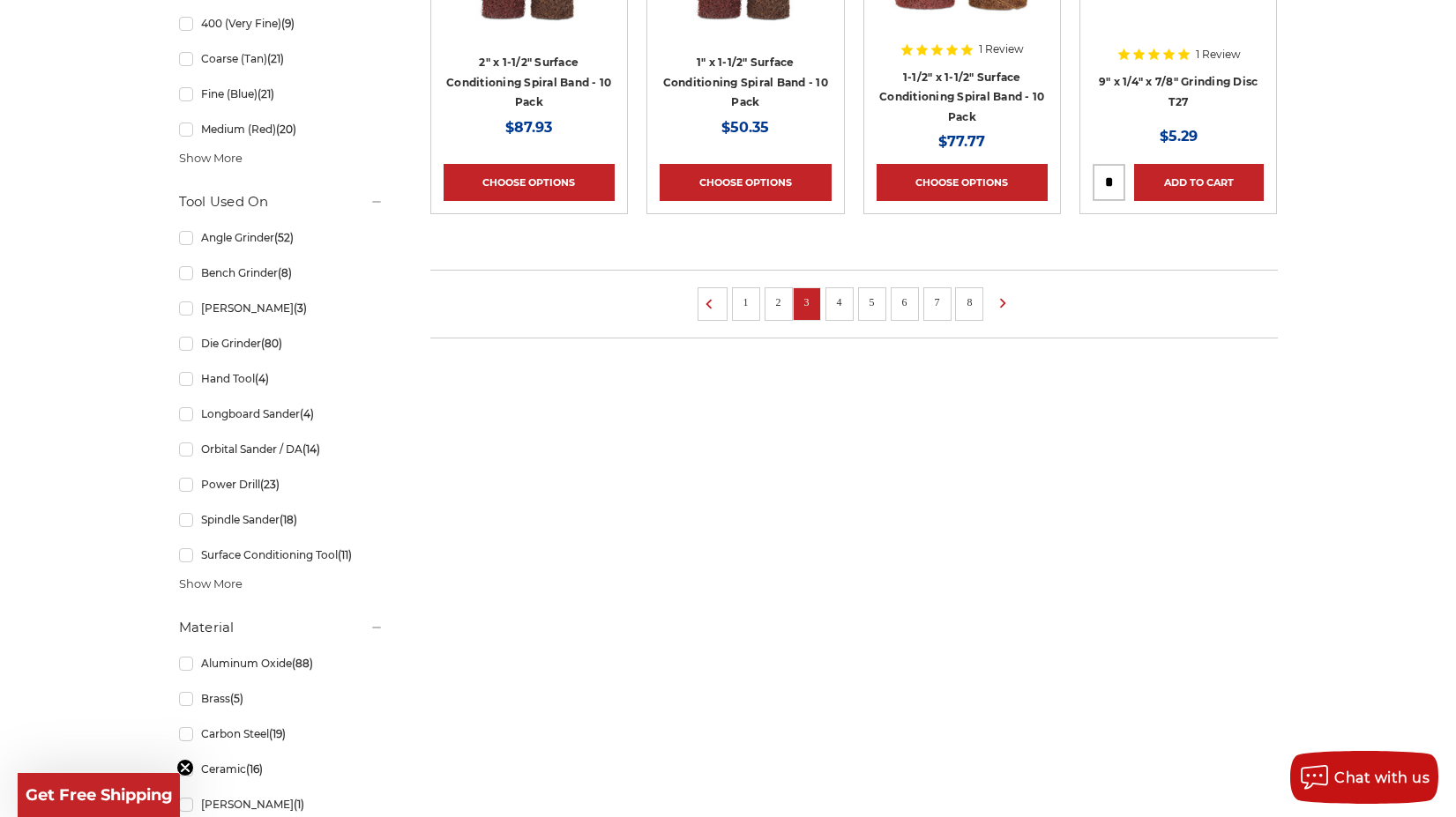
click at [846, 299] on link "4" at bounding box center [840, 303] width 18 height 20
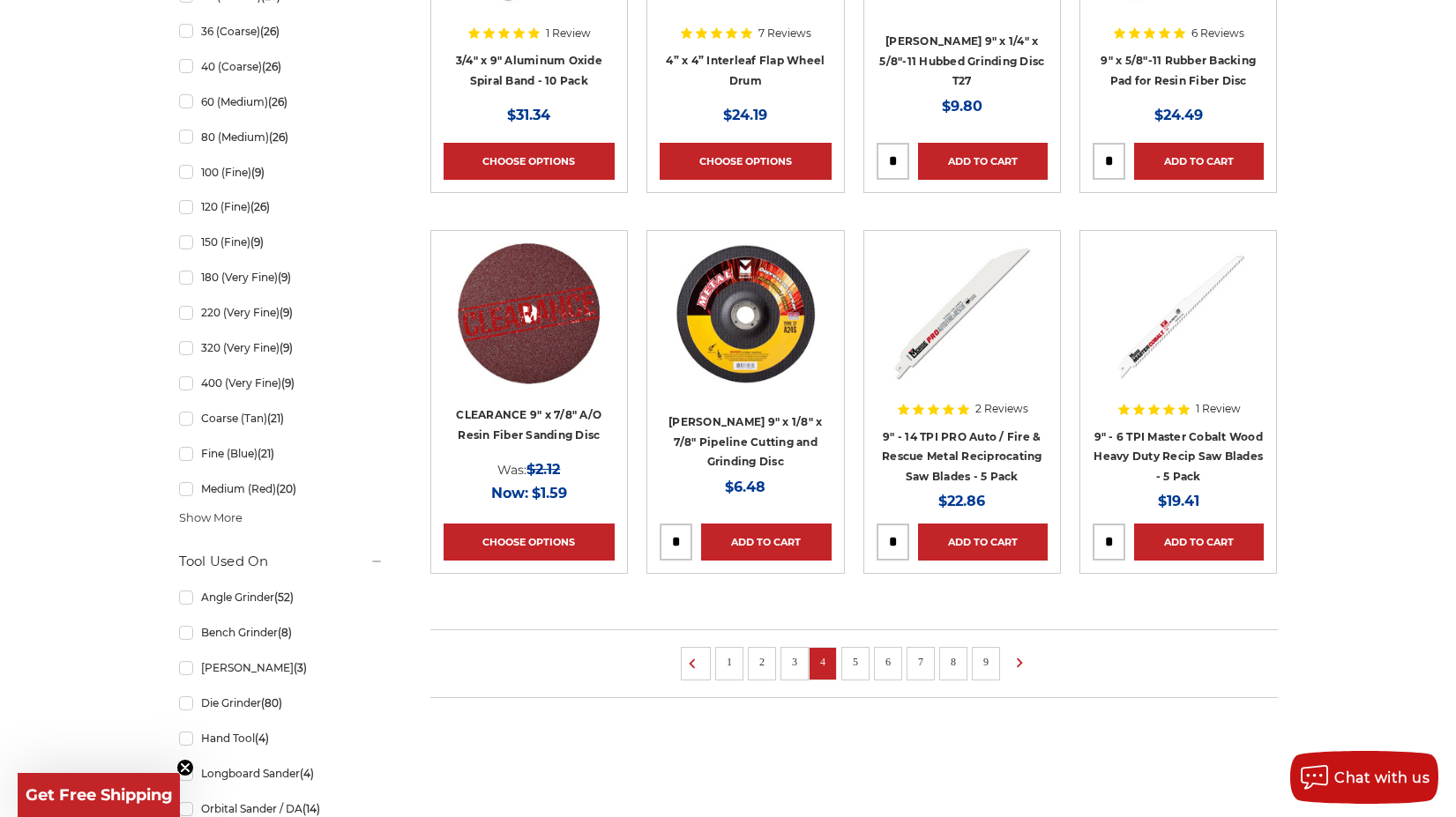
scroll to position [1079, 0]
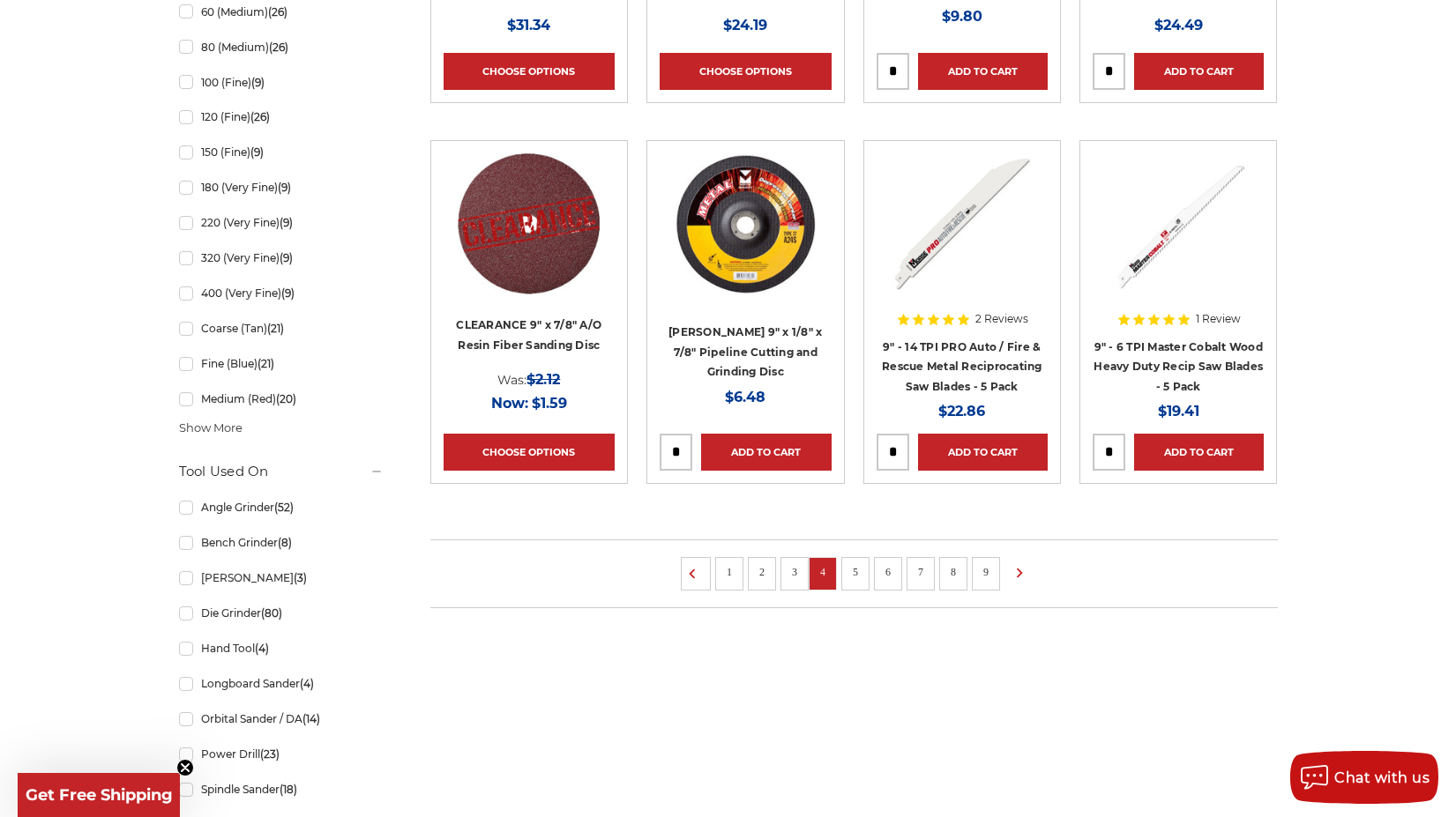
click at [853, 563] on link "5" at bounding box center [856, 572] width 18 height 20
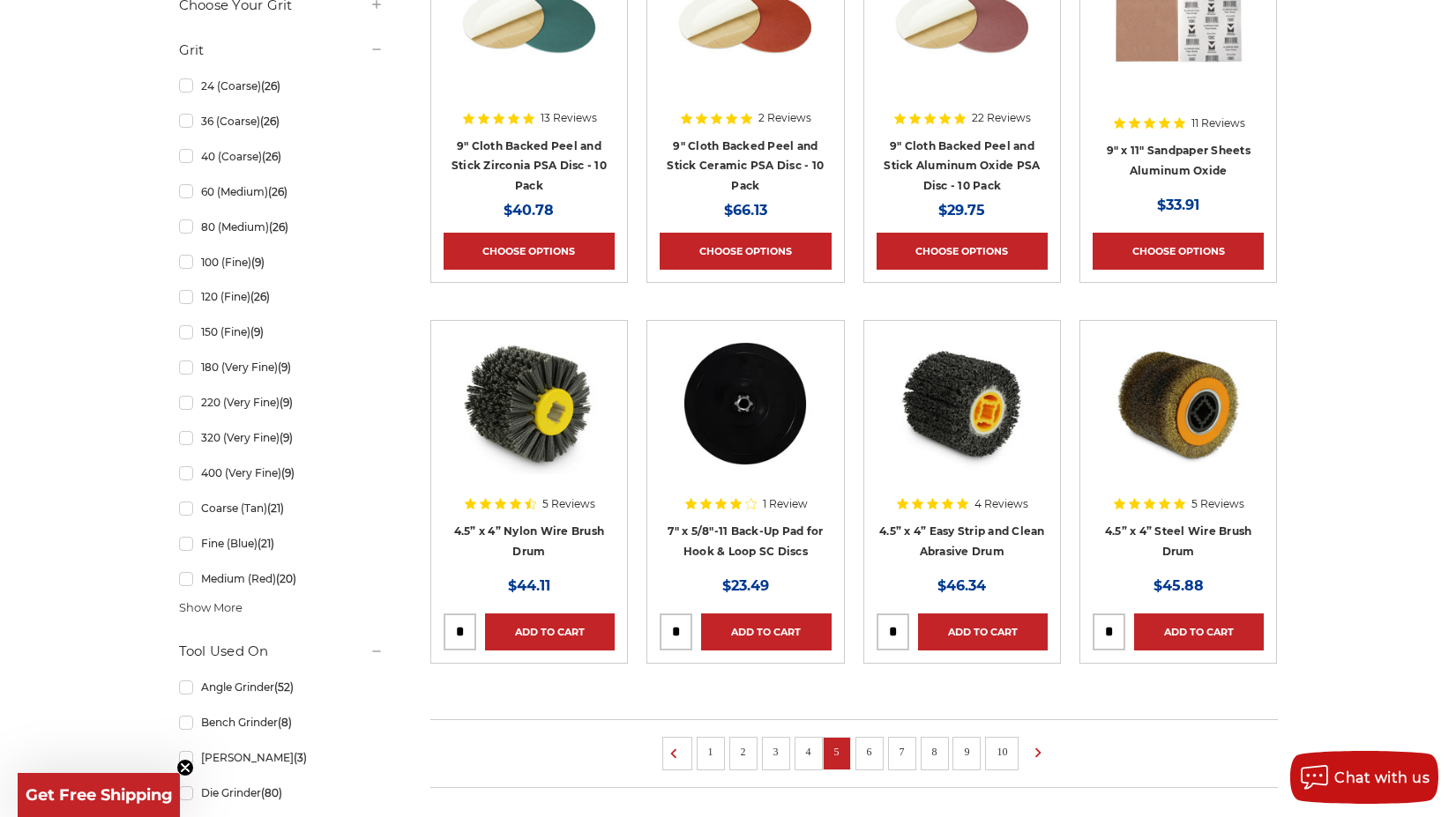
scroll to position [1349, 0]
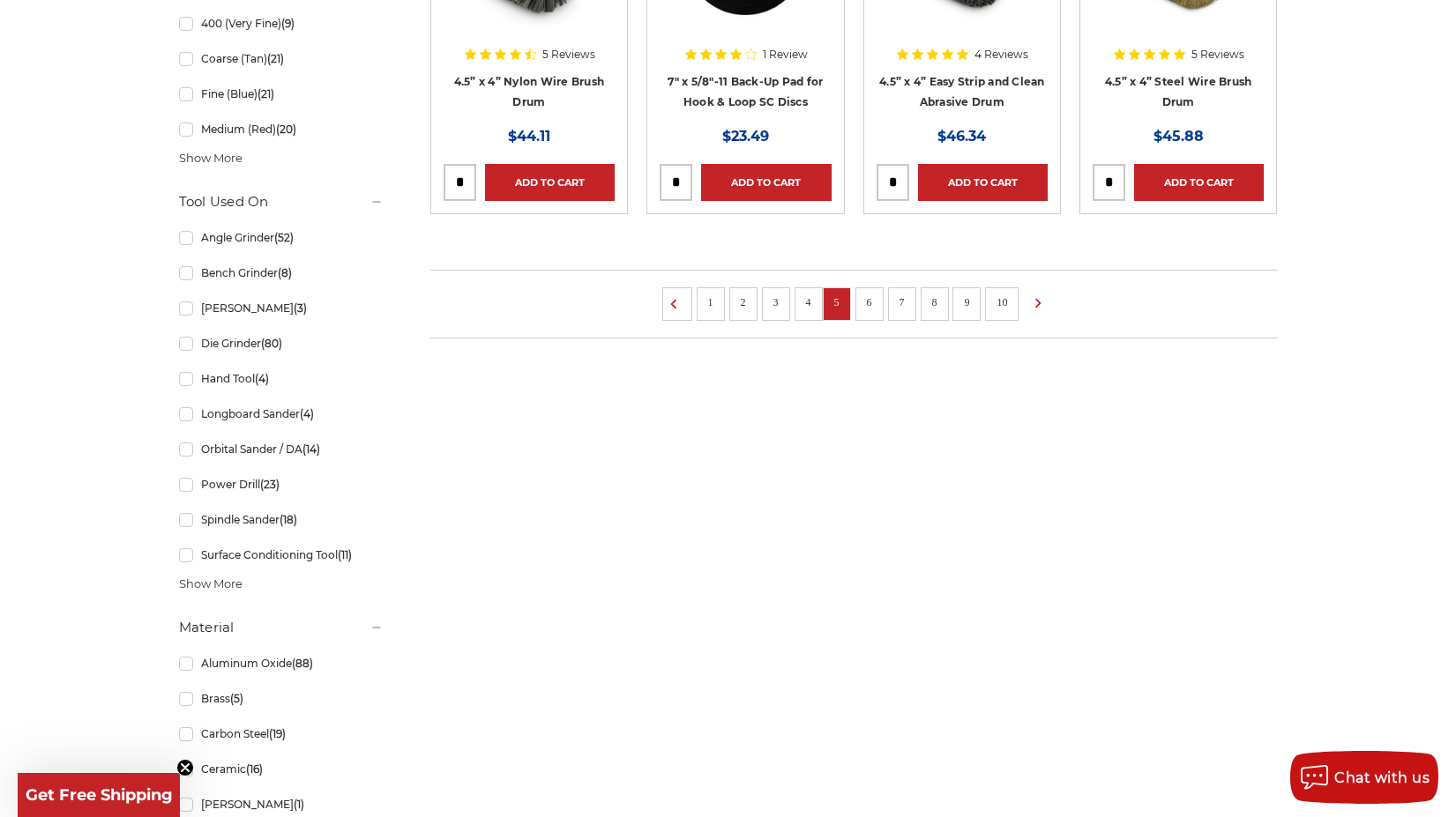
click at [879, 297] on li "6" at bounding box center [869, 304] width 28 height 33
click at [866, 308] on link "6" at bounding box center [870, 303] width 18 height 20
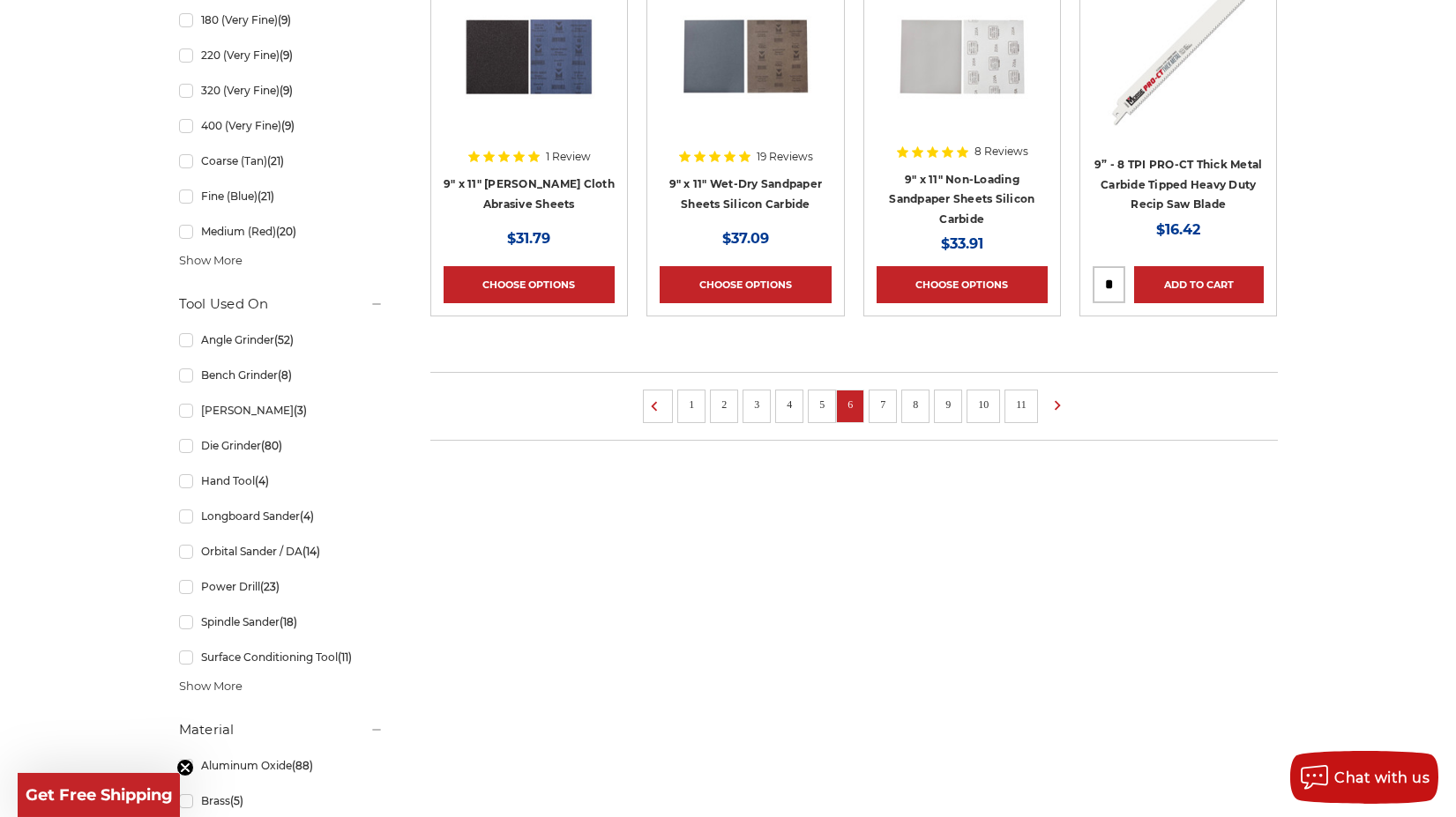
scroll to position [1259, 0]
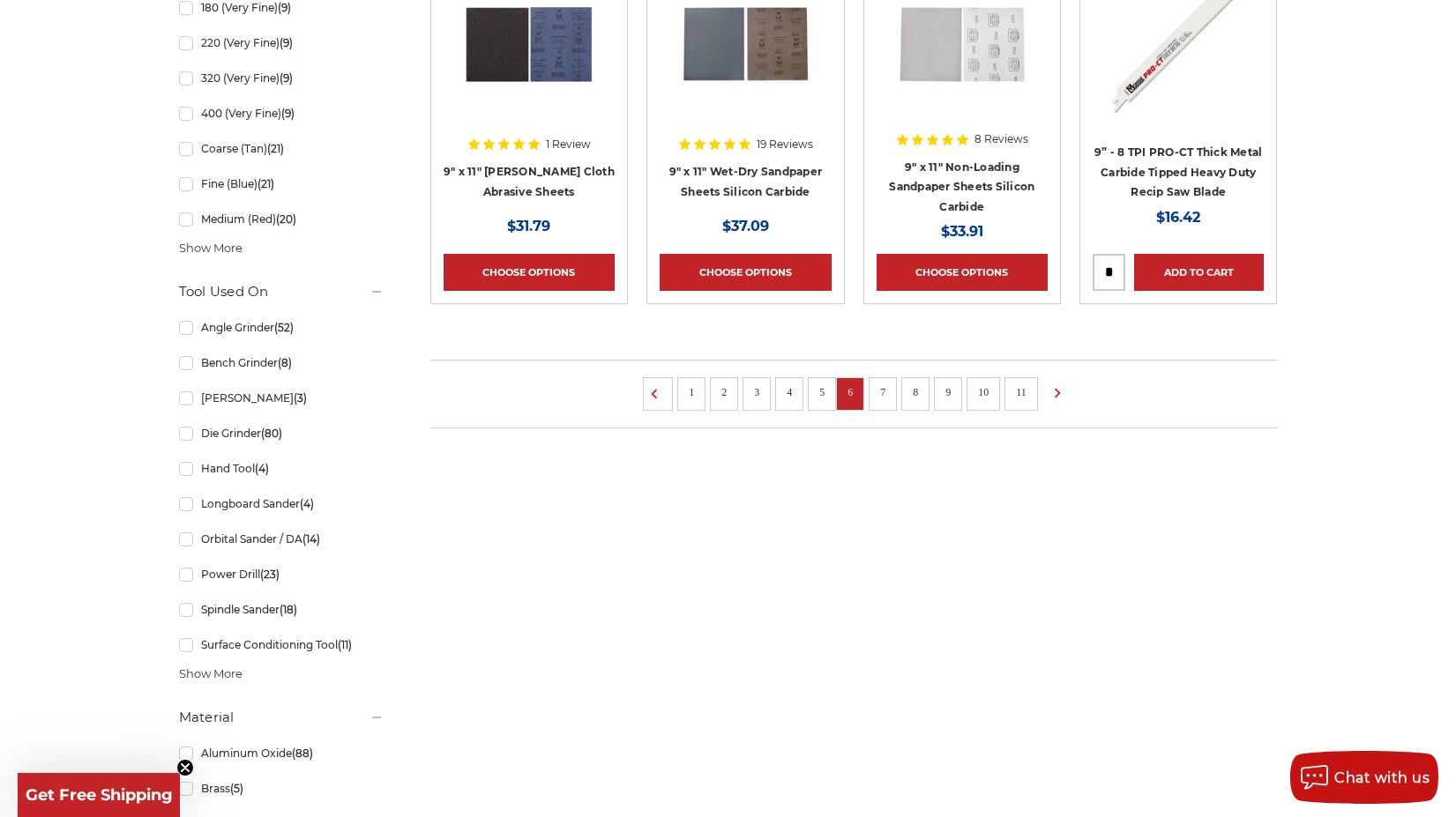
click at [878, 391] on link "7" at bounding box center [883, 392] width 18 height 20
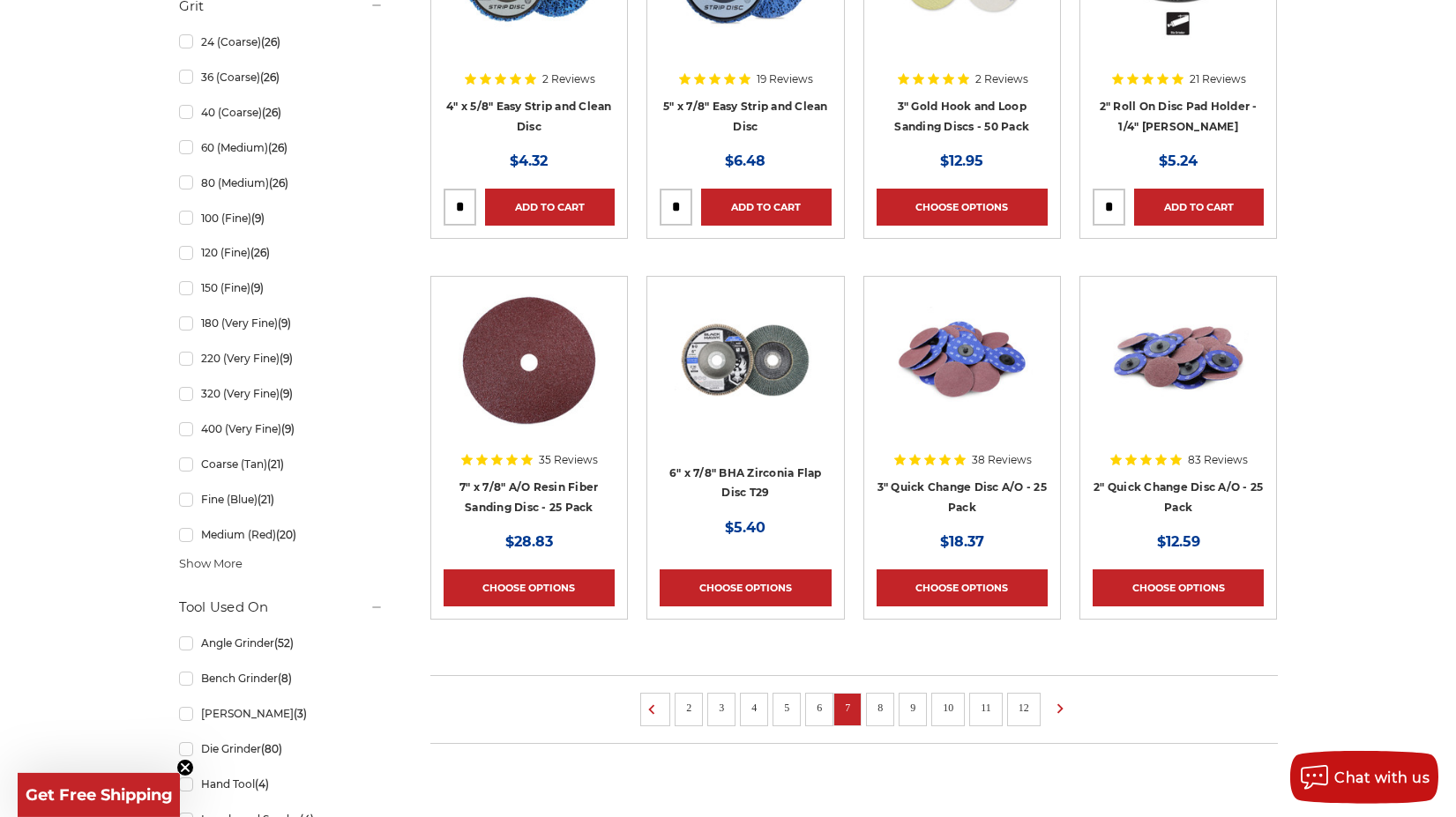
scroll to position [989, 0]
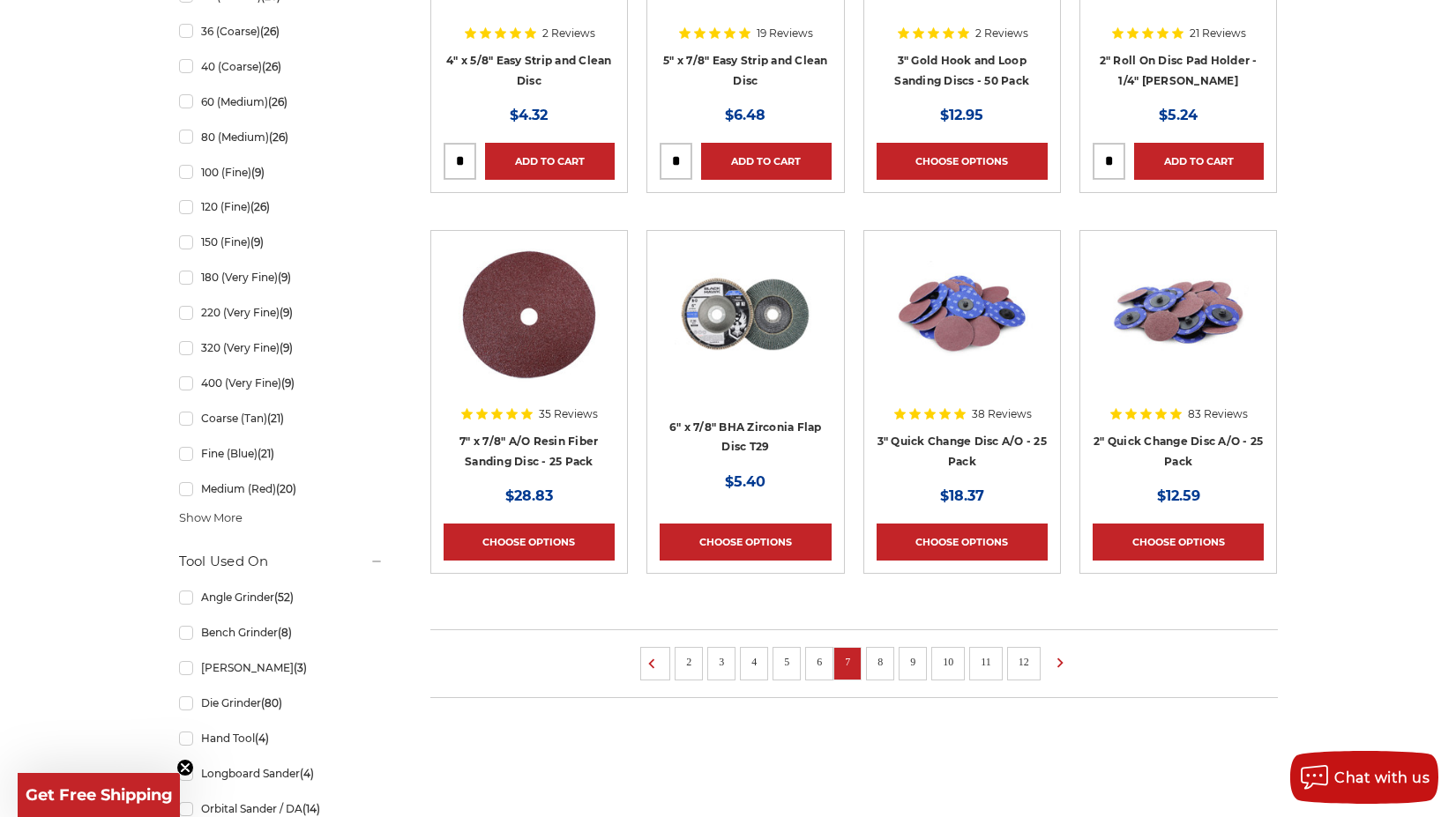
click at [874, 670] on li "8" at bounding box center [879, 663] width 28 height 33
click at [877, 665] on link "8" at bounding box center [880, 662] width 18 height 20
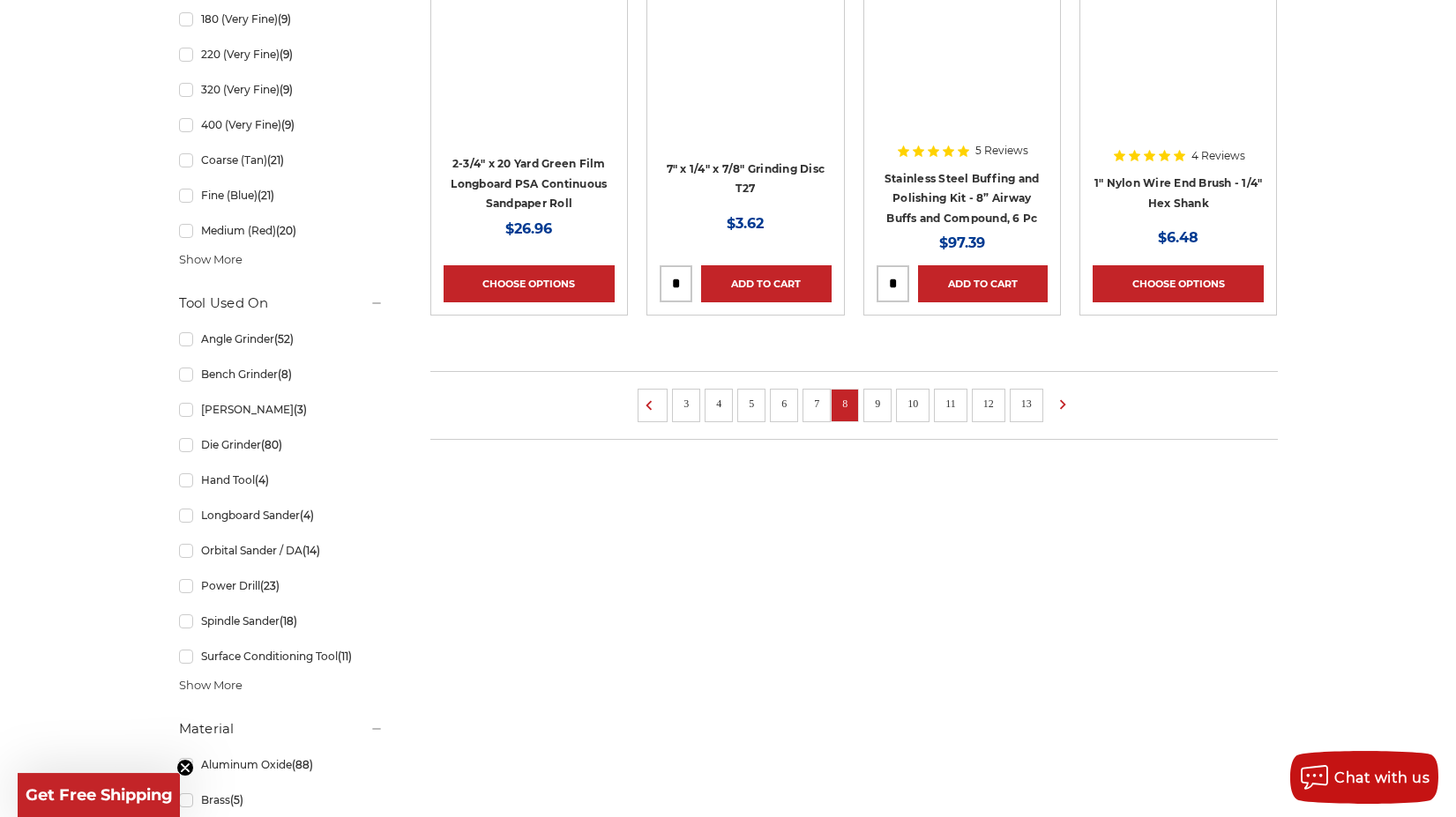
scroll to position [1259, 0]
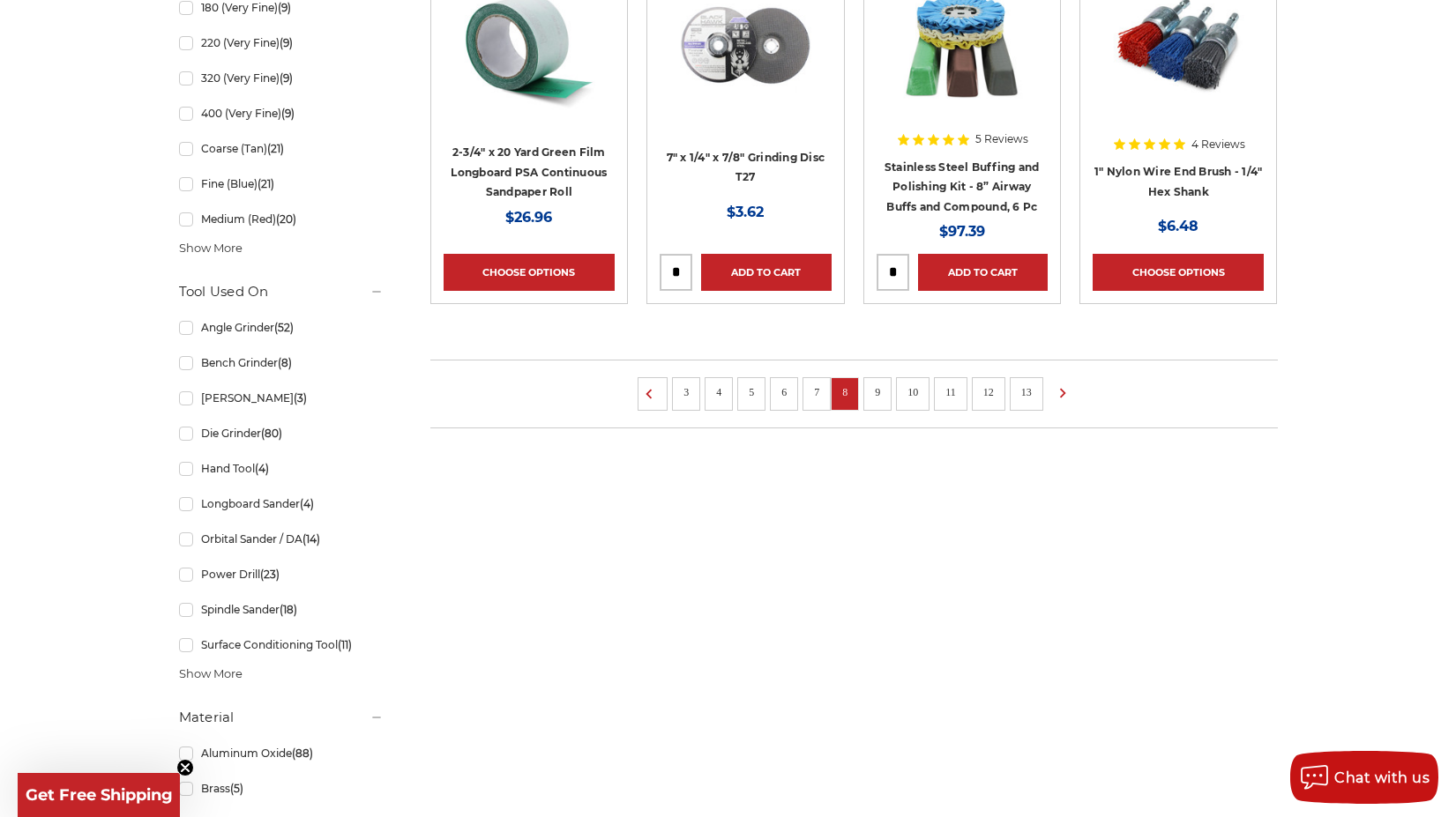
click at [881, 394] on link "9" at bounding box center [877, 392] width 18 height 20
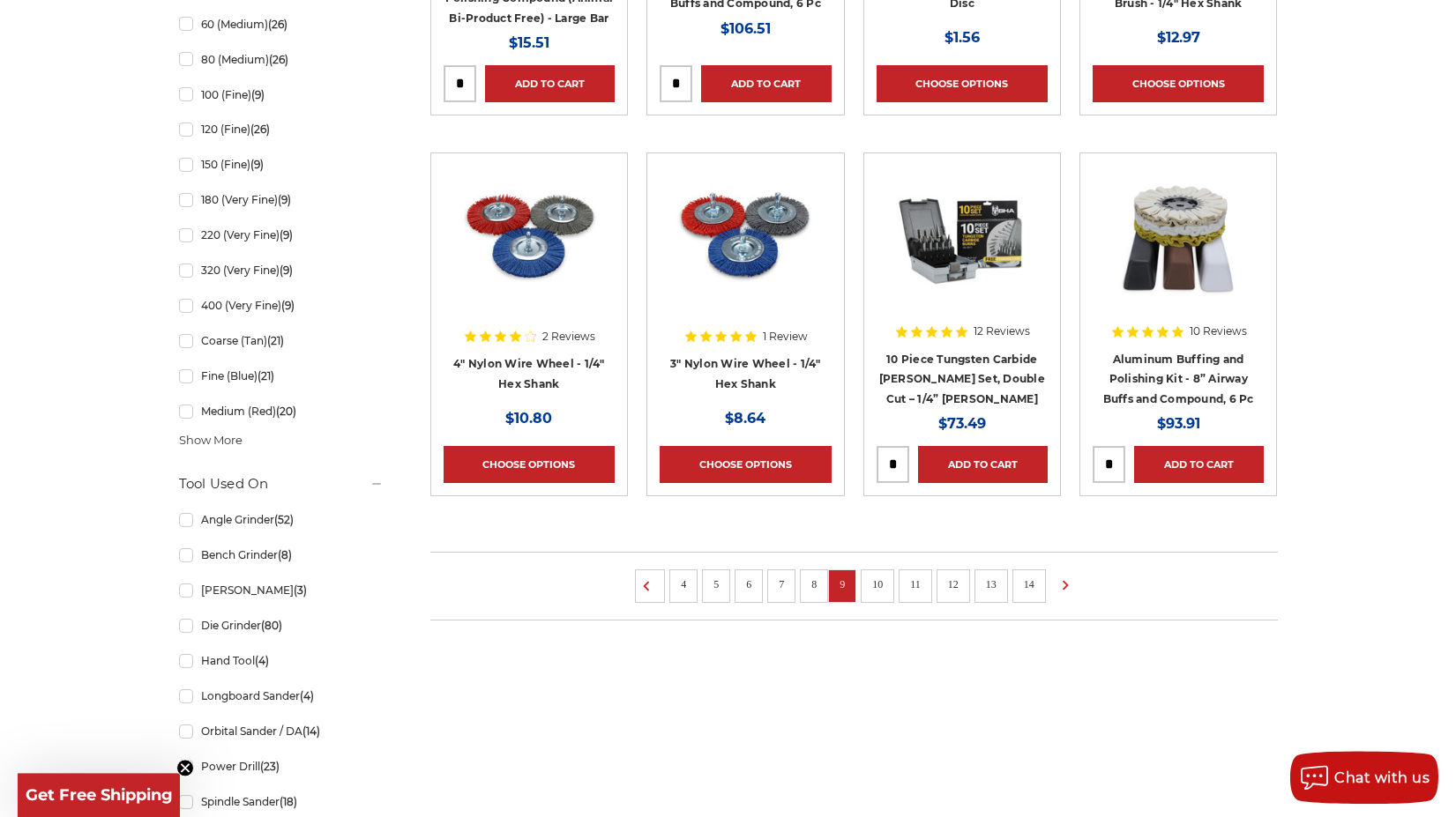
scroll to position [1079, 0]
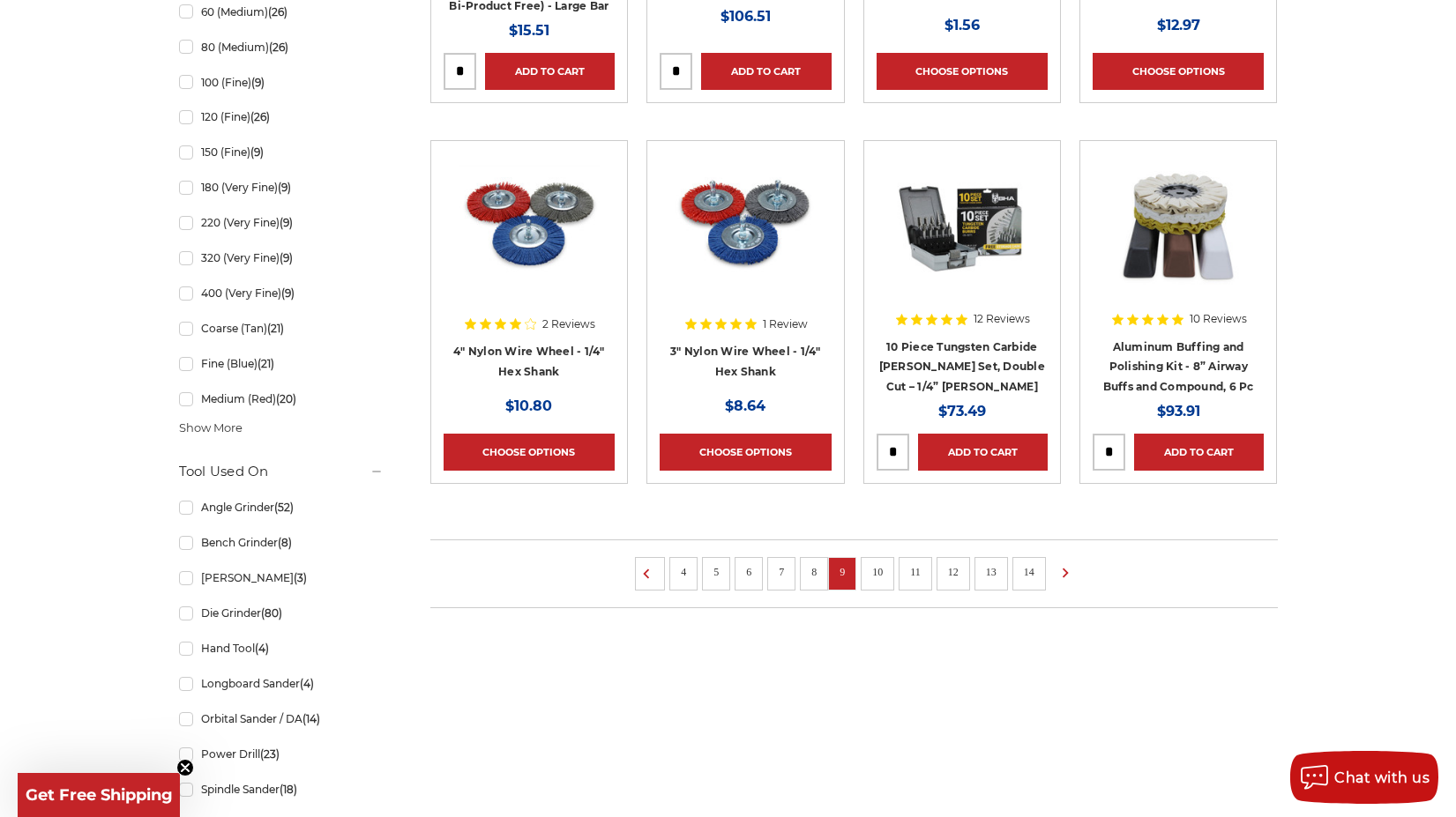
click at [879, 569] on link "10" at bounding box center [877, 572] width 23 height 20
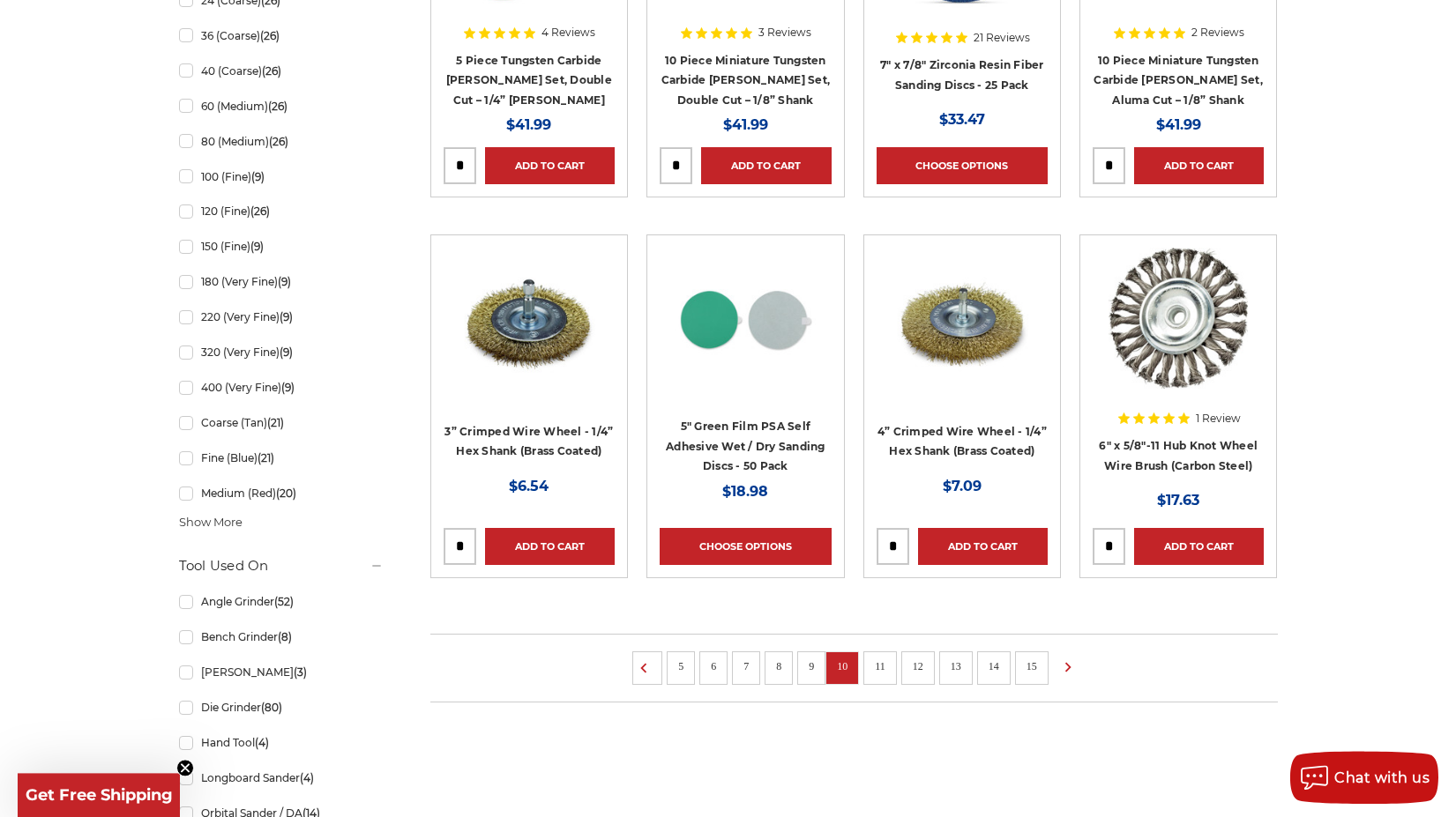
scroll to position [1079, 0]
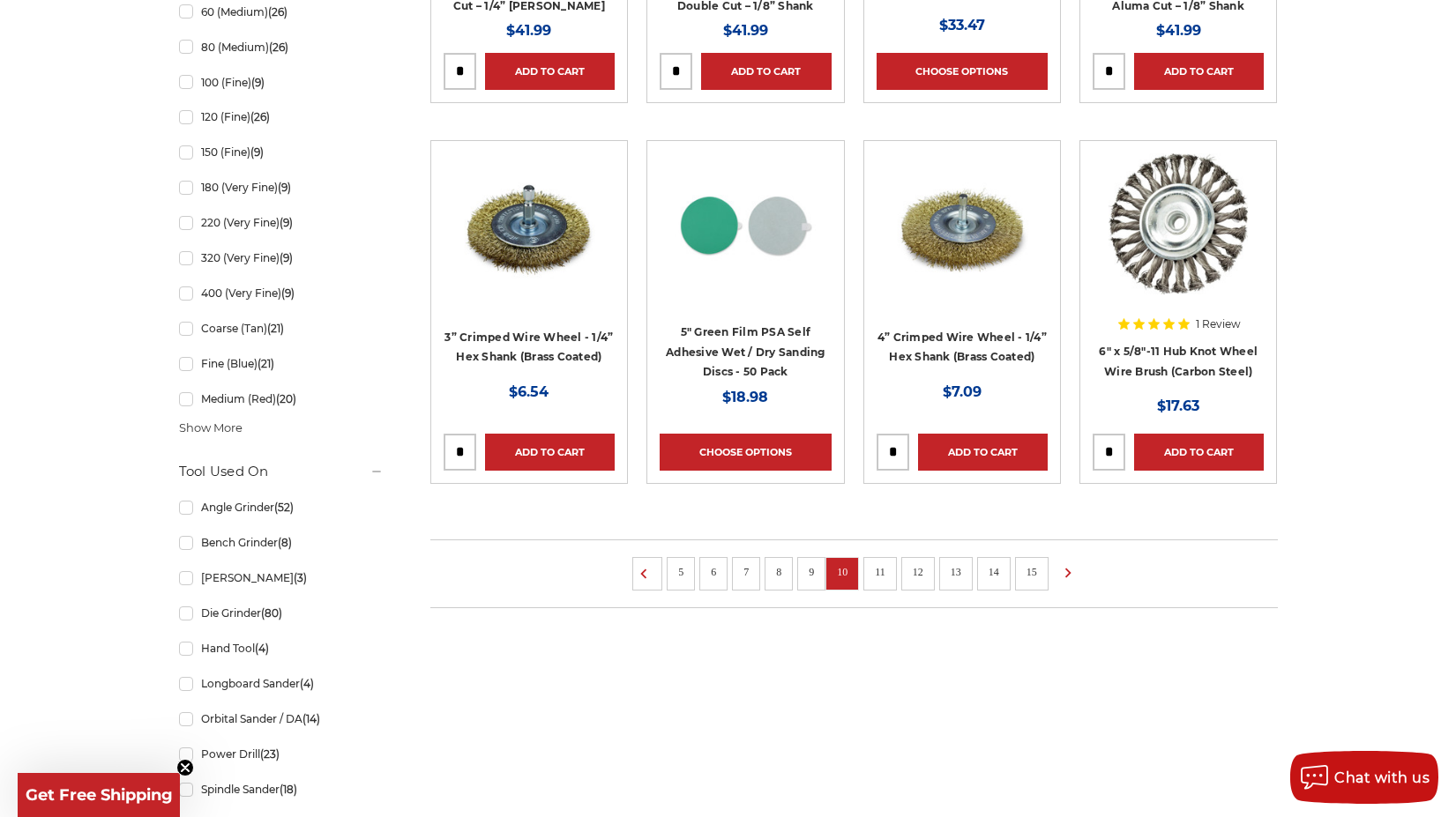
click at [883, 569] on link "11" at bounding box center [880, 572] width 23 height 20
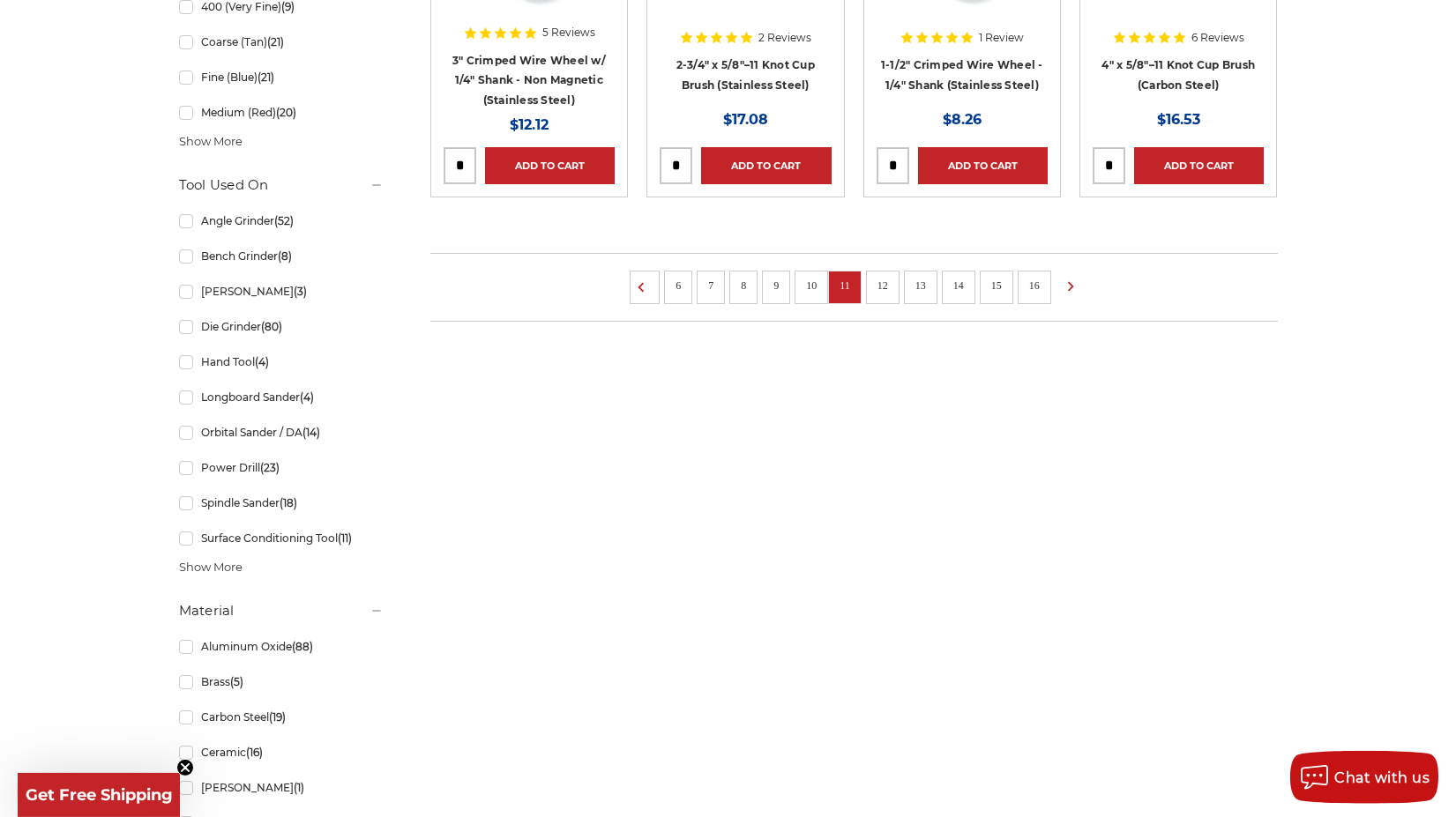
scroll to position [1439, 0]
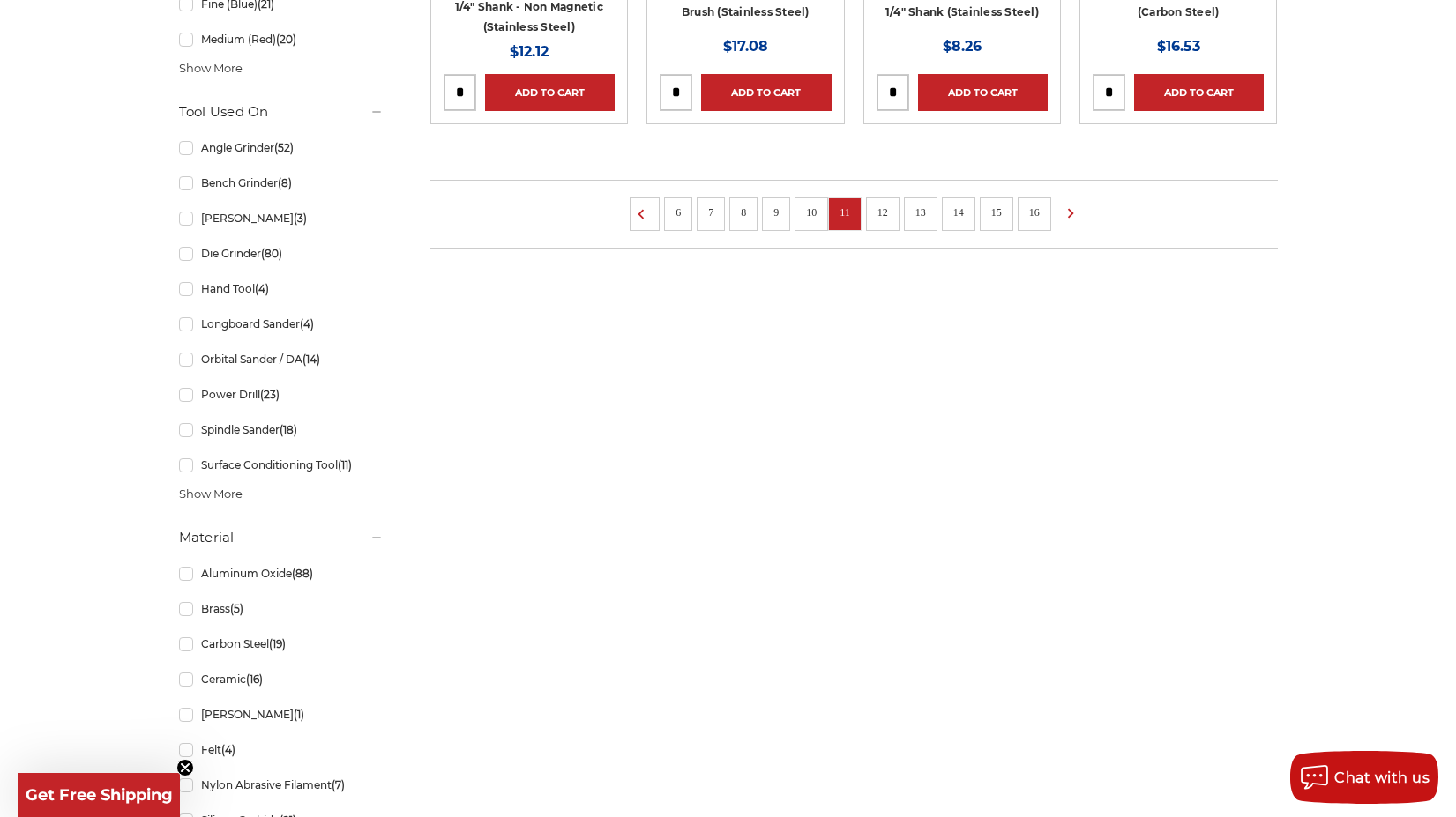
click at [893, 220] on li "12" at bounding box center [882, 213] width 33 height 33
click at [885, 220] on li "12" at bounding box center [882, 213] width 33 height 33
